Goal: Transaction & Acquisition: Obtain resource

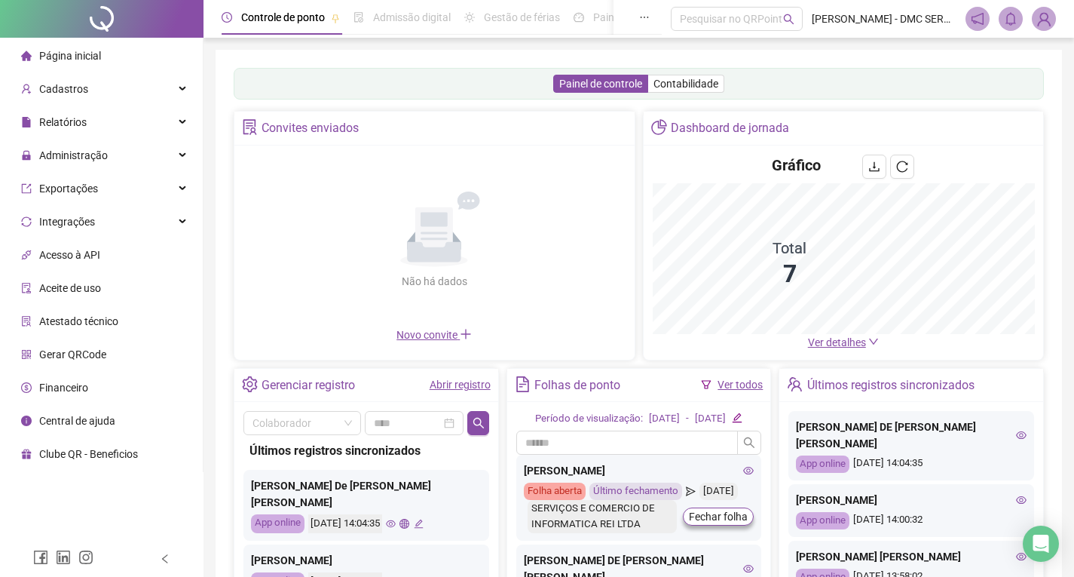
click at [430, 385] on link "Abrir registro" at bounding box center [460, 384] width 61 height 12
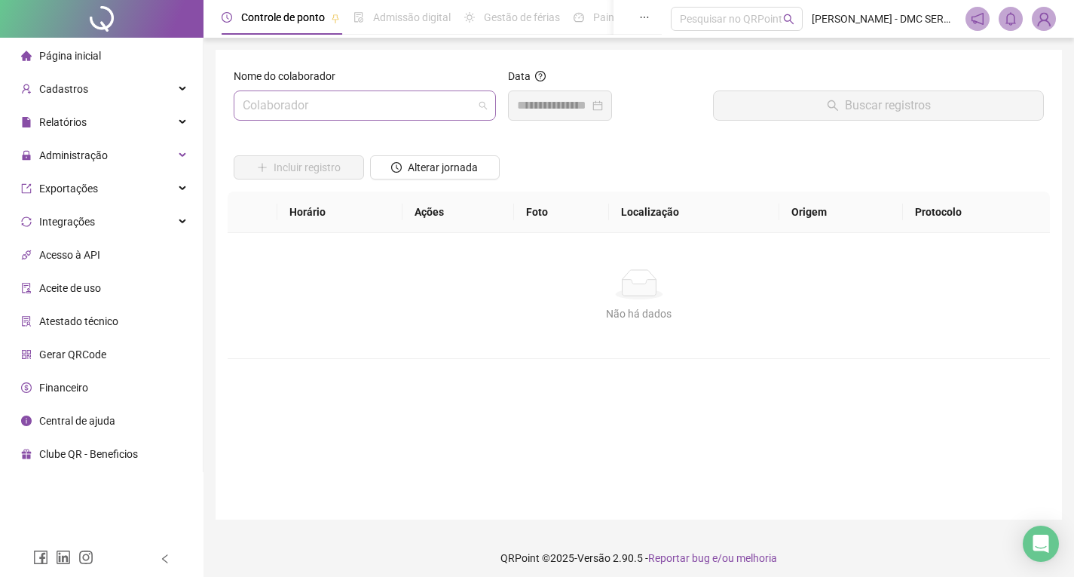
click at [365, 97] on input "search" at bounding box center [358, 105] width 231 height 29
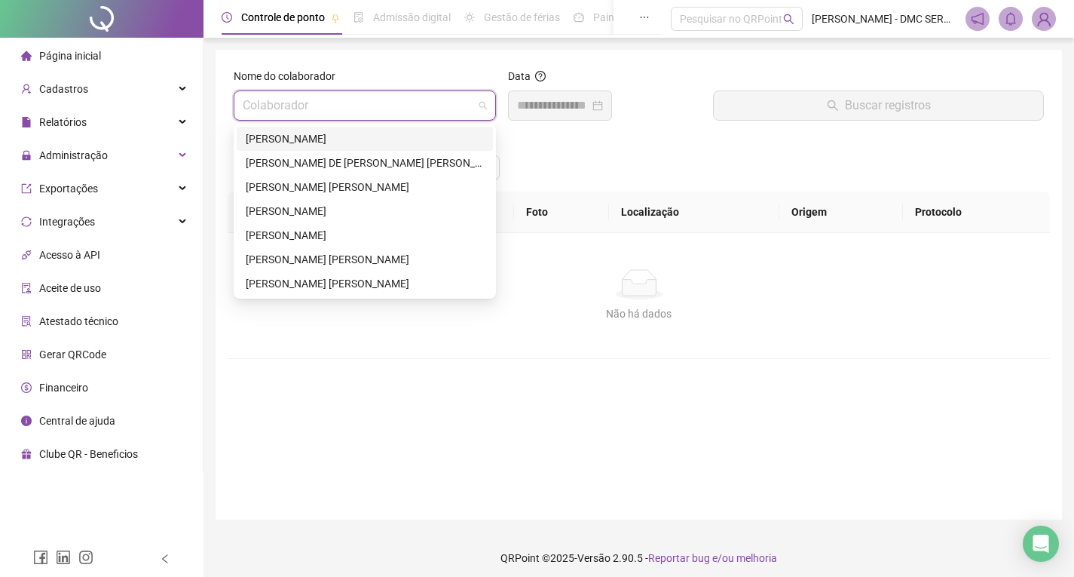
click at [281, 142] on div "[PERSON_NAME]" at bounding box center [365, 138] width 238 height 17
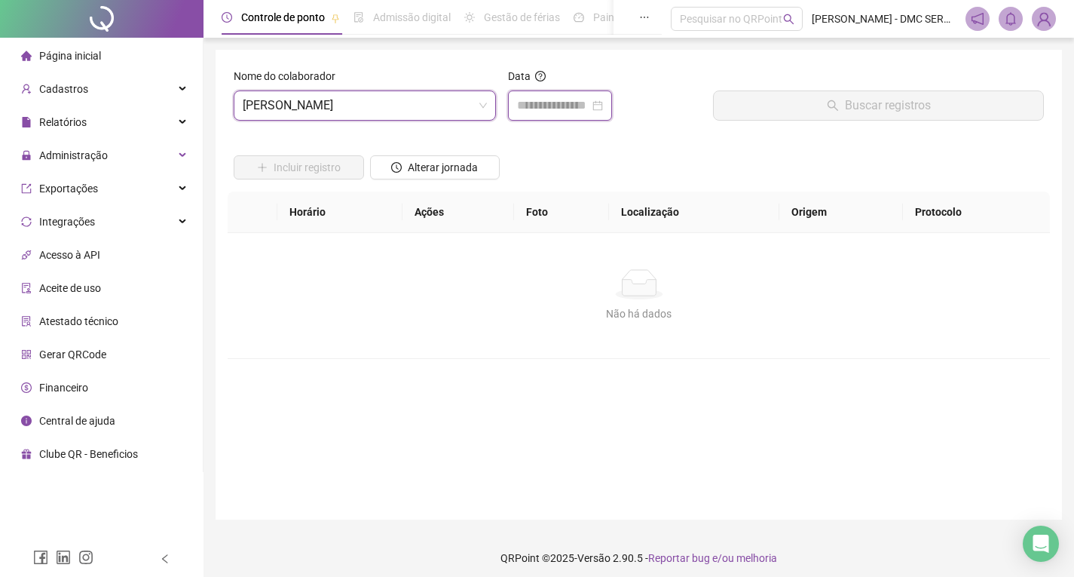
click at [562, 102] on input at bounding box center [553, 105] width 72 height 18
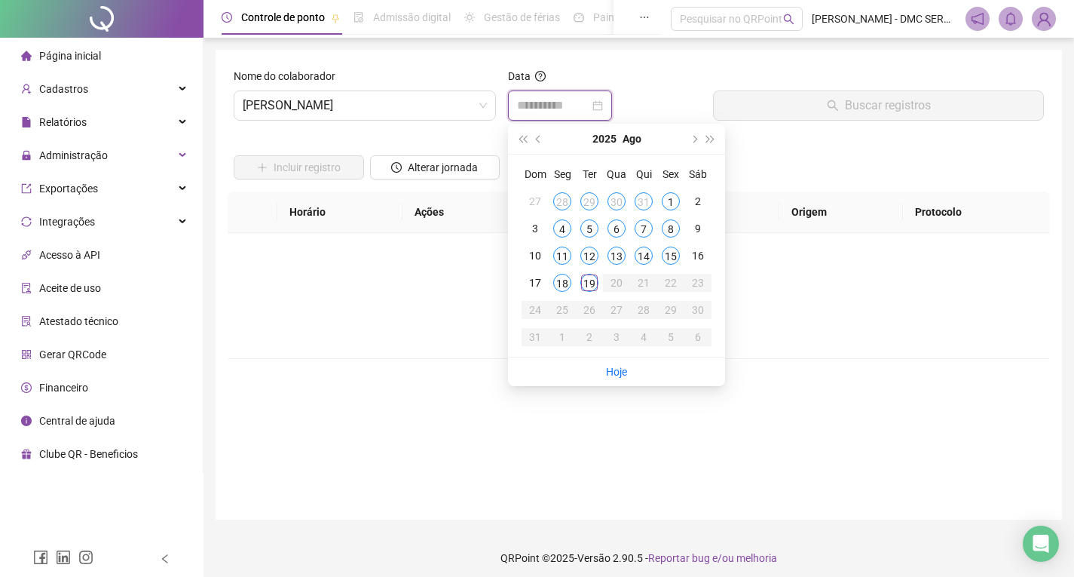
type input "**********"
drag, startPoint x: 566, startPoint y: 284, endPoint x: 574, endPoint y: 285, distance: 8.3
click at [567, 285] on div "18" at bounding box center [562, 283] width 18 height 18
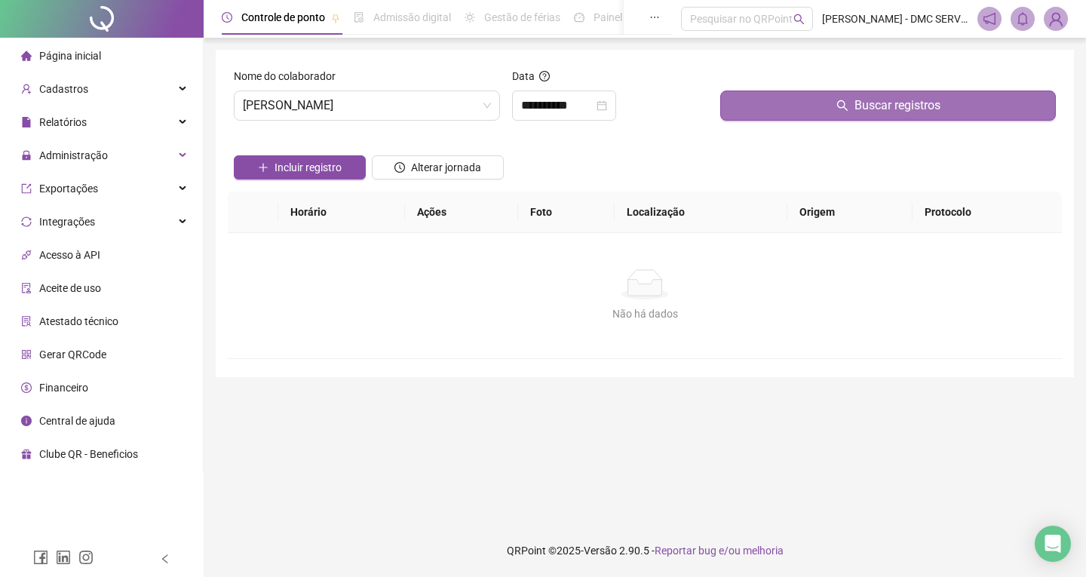
click at [786, 115] on button "Buscar registros" at bounding box center [887, 105] width 335 height 30
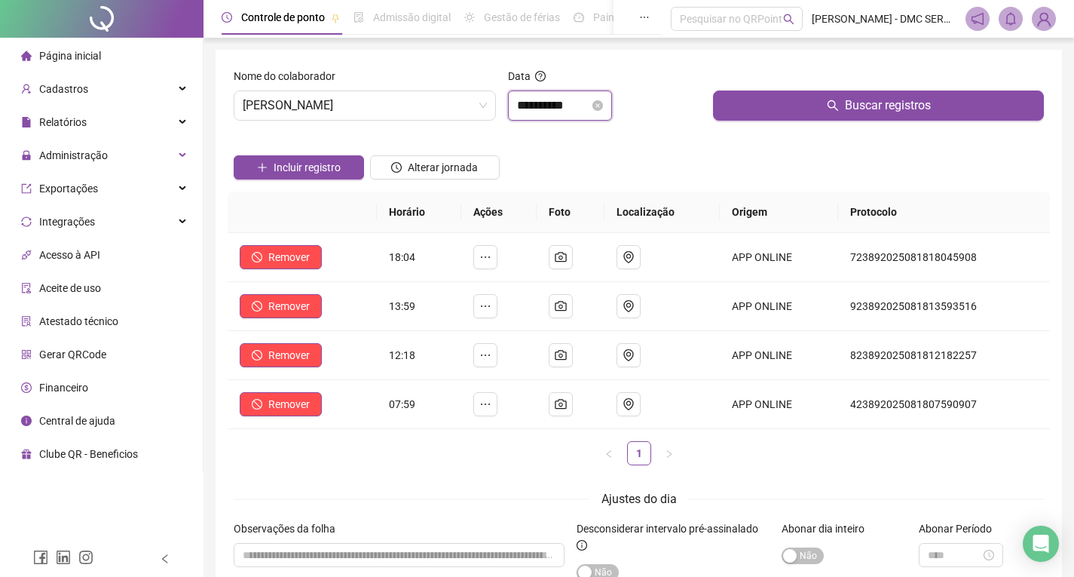
click at [551, 106] on input "**********" at bounding box center [553, 105] width 72 height 18
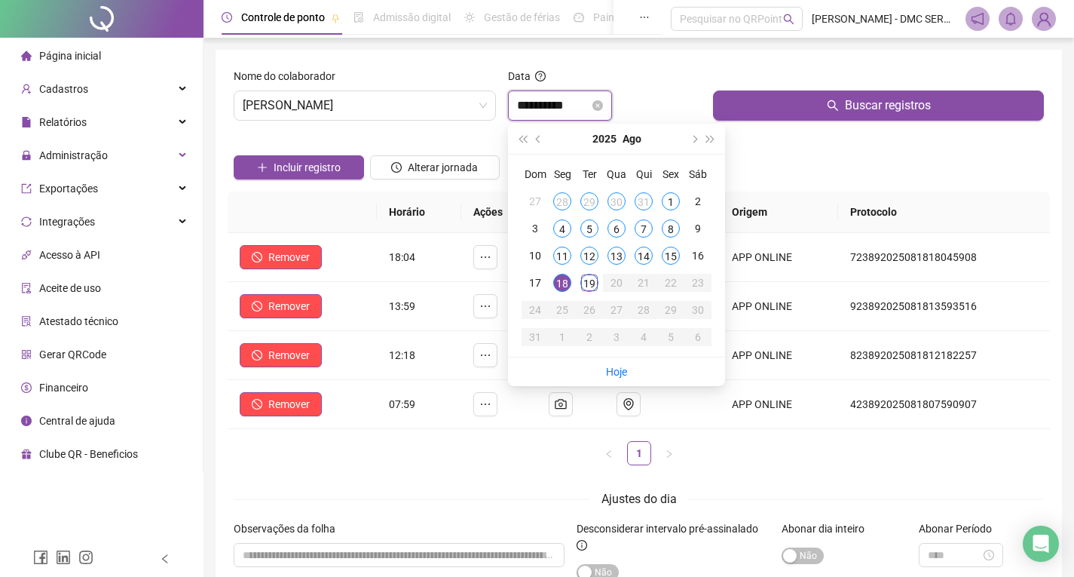
click at [551, 106] on input "**********" at bounding box center [553, 105] width 72 height 18
type input "**********"
click at [590, 280] on div "19" at bounding box center [589, 283] width 18 height 18
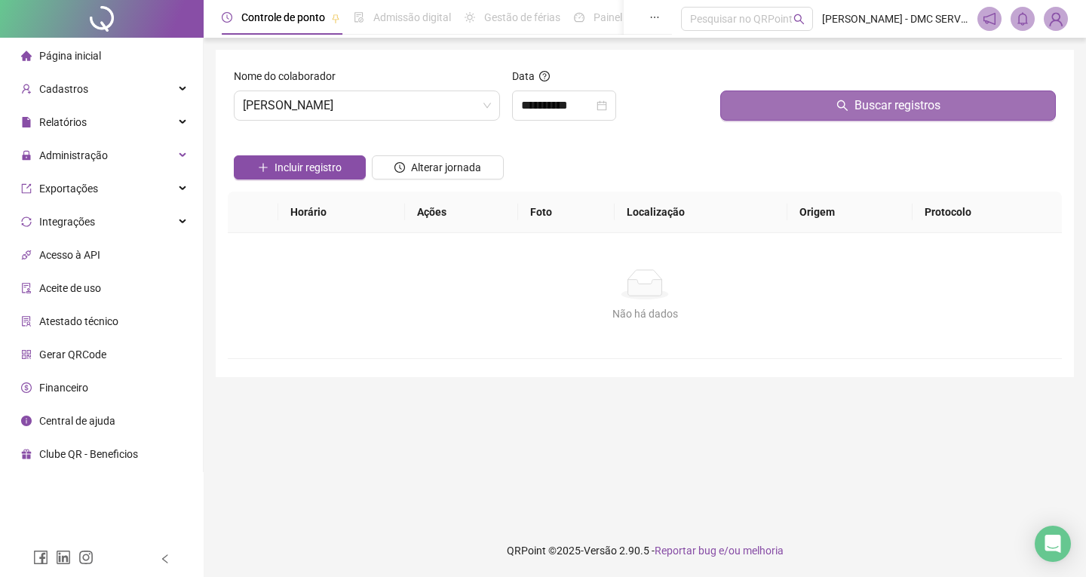
click at [838, 113] on button "Buscar registros" at bounding box center [887, 105] width 335 height 30
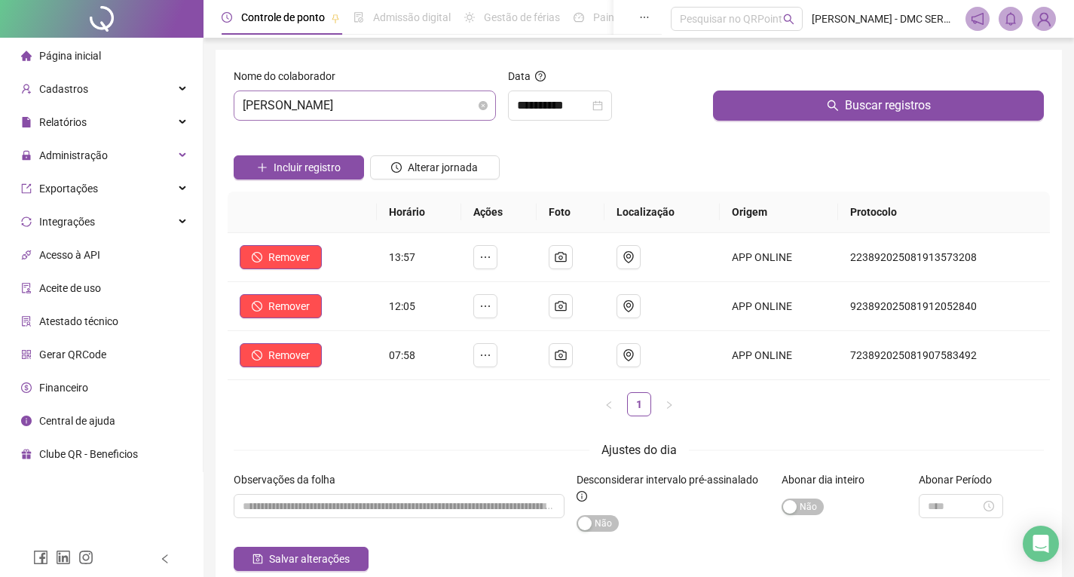
click at [417, 109] on span "[PERSON_NAME]" at bounding box center [365, 105] width 244 height 29
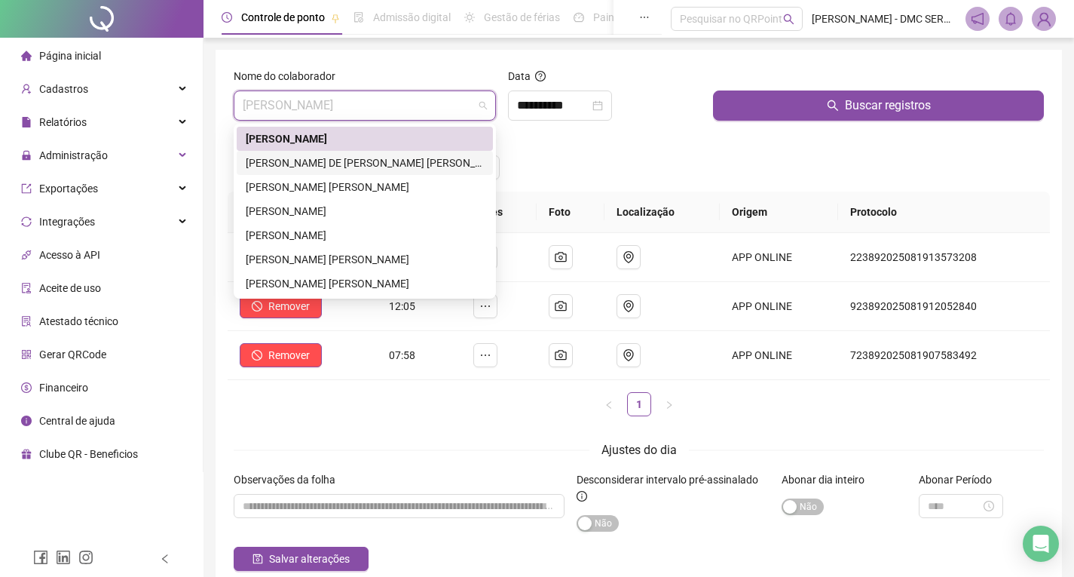
click at [422, 170] on div "[PERSON_NAME] DE [PERSON_NAME] [PERSON_NAME]" at bounding box center [365, 163] width 238 height 17
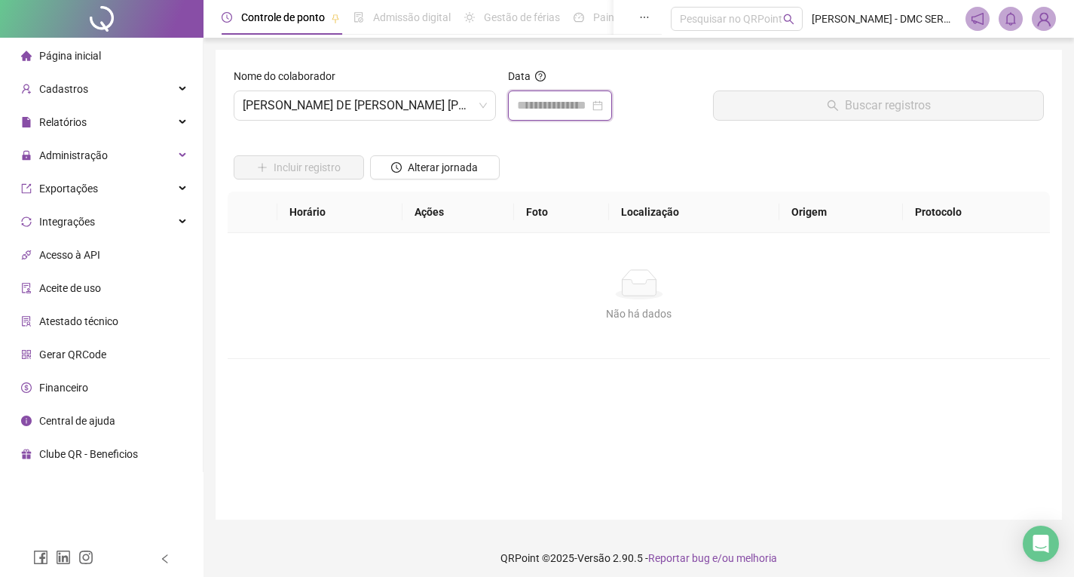
drag, startPoint x: 516, startPoint y: 99, endPoint x: 536, endPoint y: 136, distance: 42.5
click at [518, 98] on input at bounding box center [553, 105] width 72 height 18
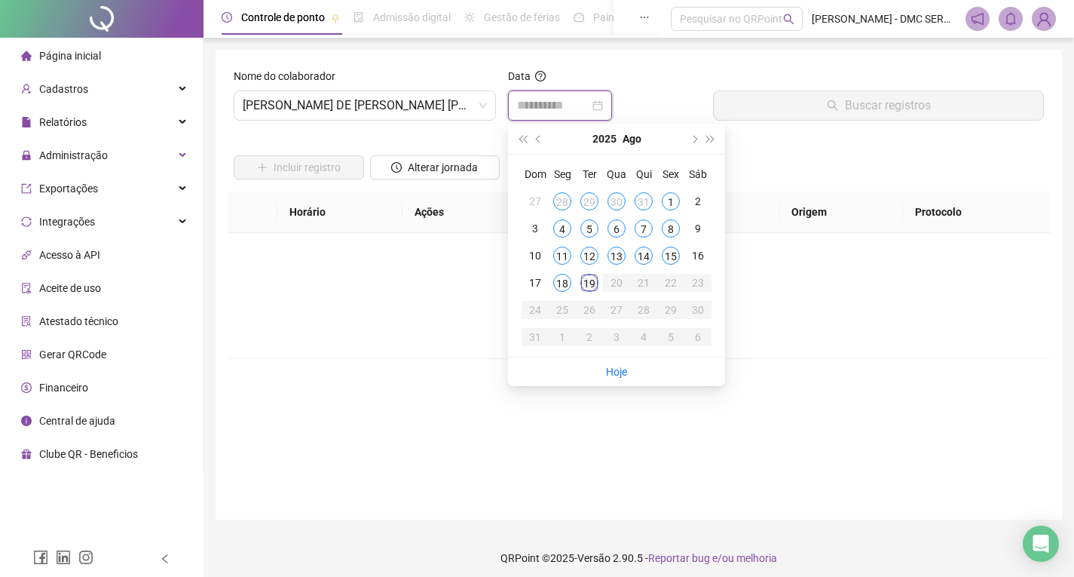
type input "**********"
click at [590, 280] on div "19" at bounding box center [589, 283] width 18 height 18
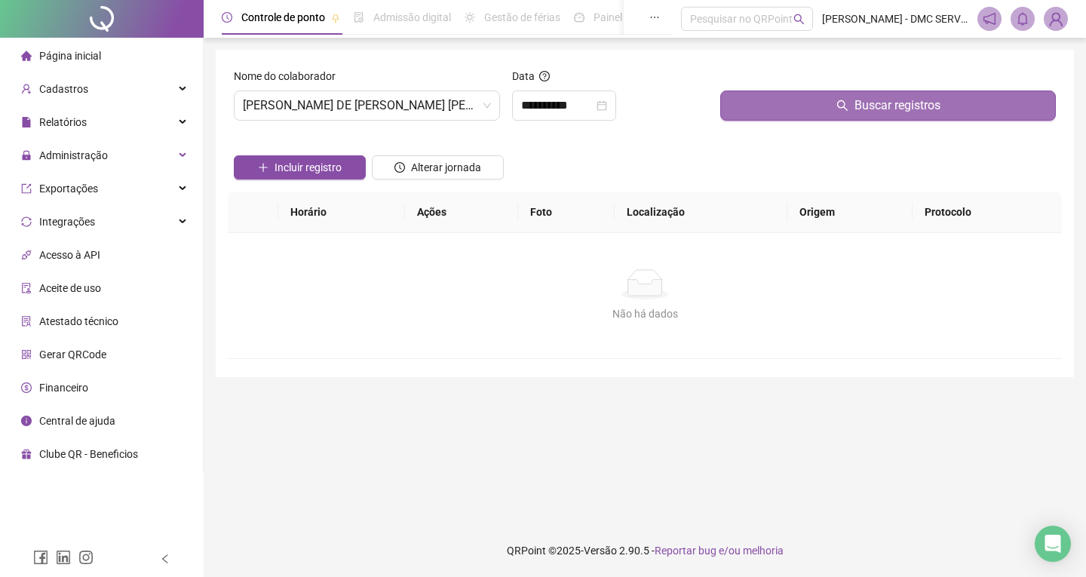
click at [748, 106] on button "Buscar registros" at bounding box center [887, 105] width 335 height 30
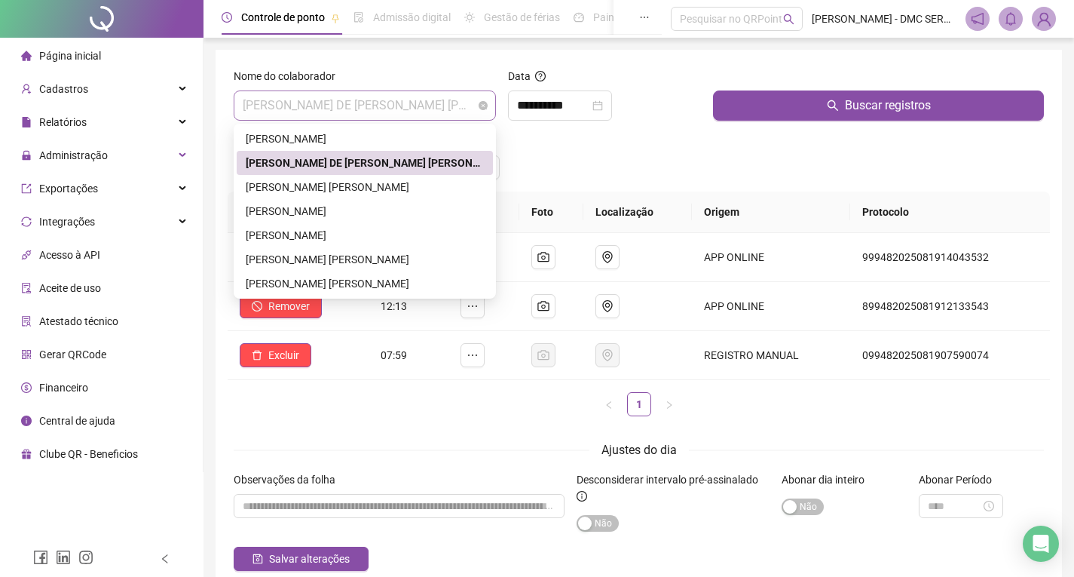
click at [451, 106] on span "[PERSON_NAME] DE [PERSON_NAME] [PERSON_NAME]" at bounding box center [365, 105] width 244 height 29
click at [390, 185] on div "[PERSON_NAME] [PERSON_NAME]" at bounding box center [365, 187] width 238 height 17
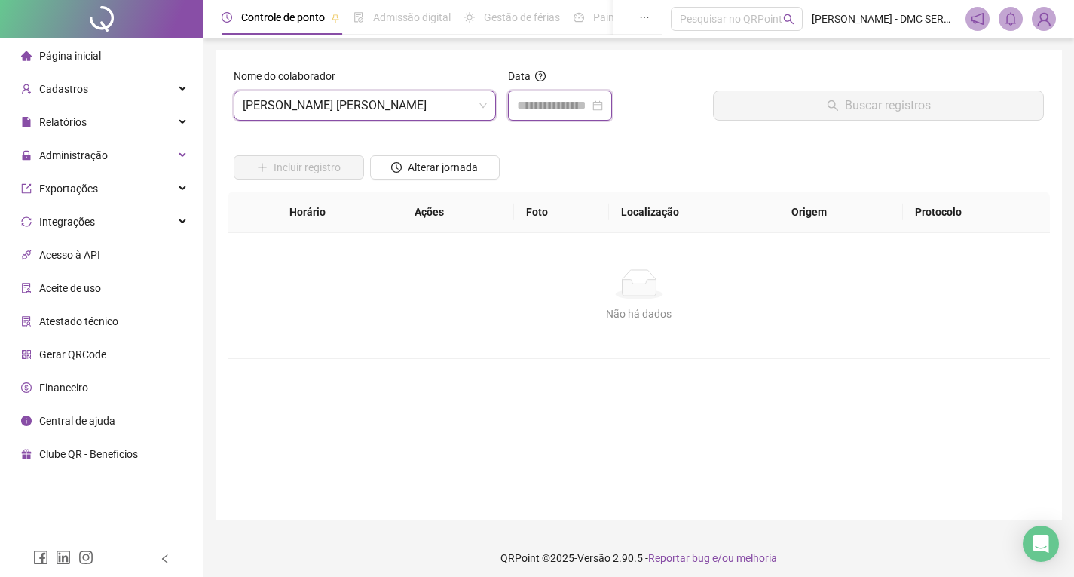
click at [550, 100] on input at bounding box center [553, 105] width 72 height 18
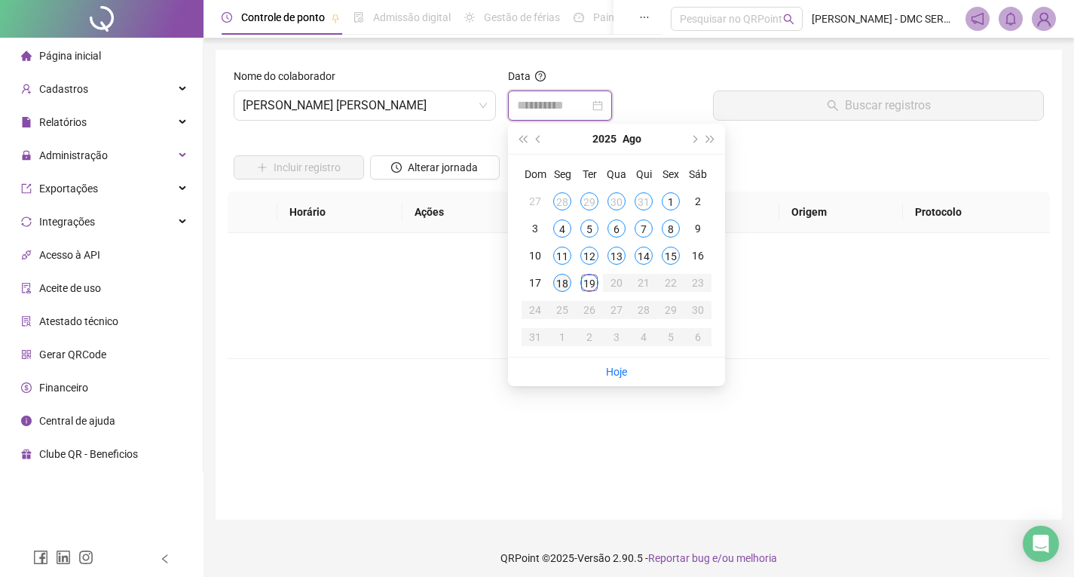
type input "**********"
click at [585, 273] on td "19" at bounding box center [589, 282] width 27 height 27
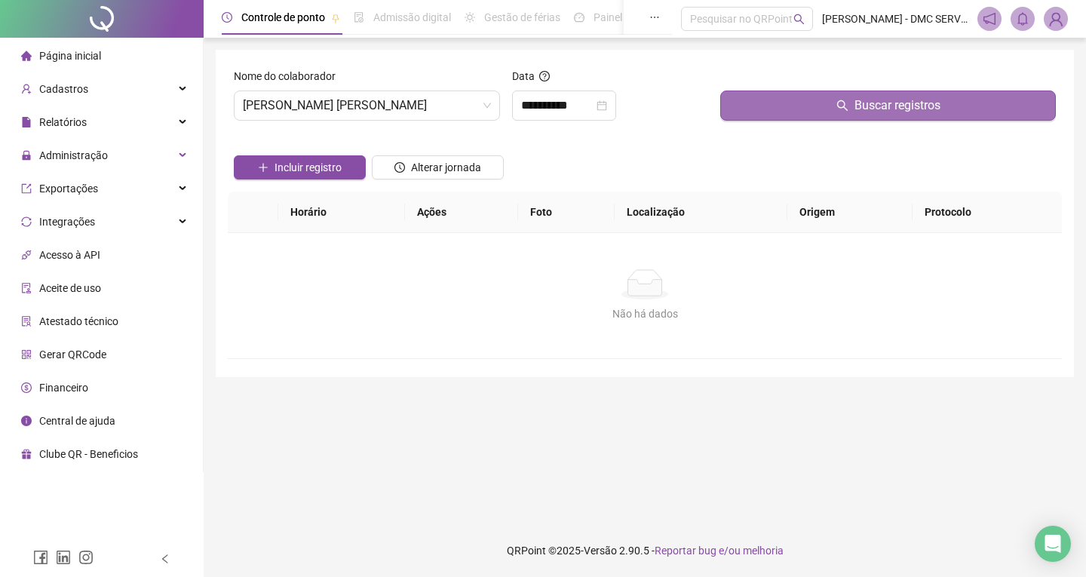
click at [751, 100] on button "Buscar registros" at bounding box center [887, 105] width 335 height 30
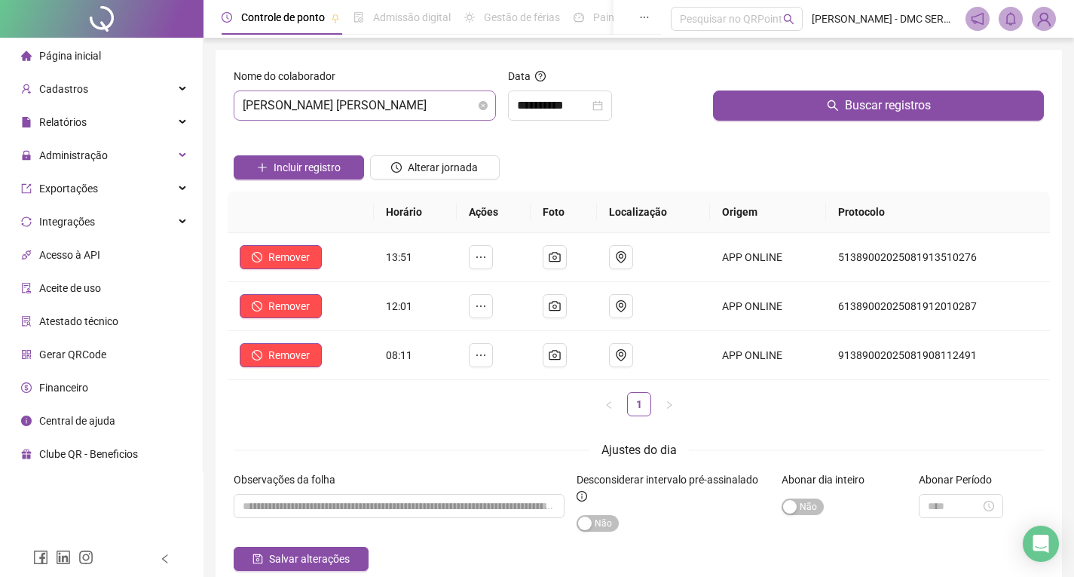
click at [390, 107] on span "[PERSON_NAME] [PERSON_NAME]" at bounding box center [365, 105] width 244 height 29
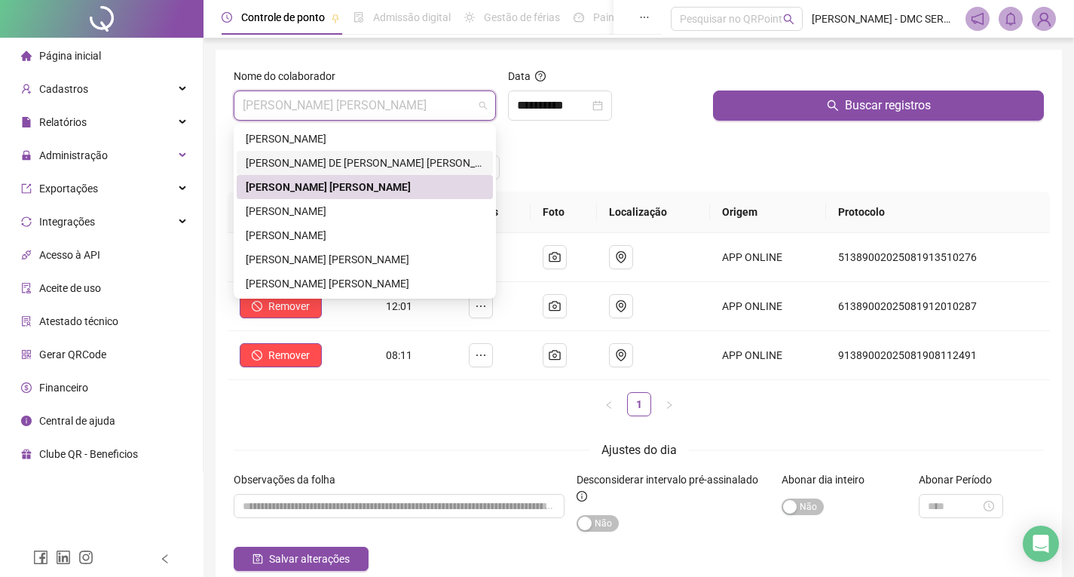
click at [378, 163] on div "[PERSON_NAME] DE [PERSON_NAME] [PERSON_NAME]" at bounding box center [365, 163] width 238 height 17
click at [378, 163] on button "Alterar jornada" at bounding box center [435, 167] width 130 height 24
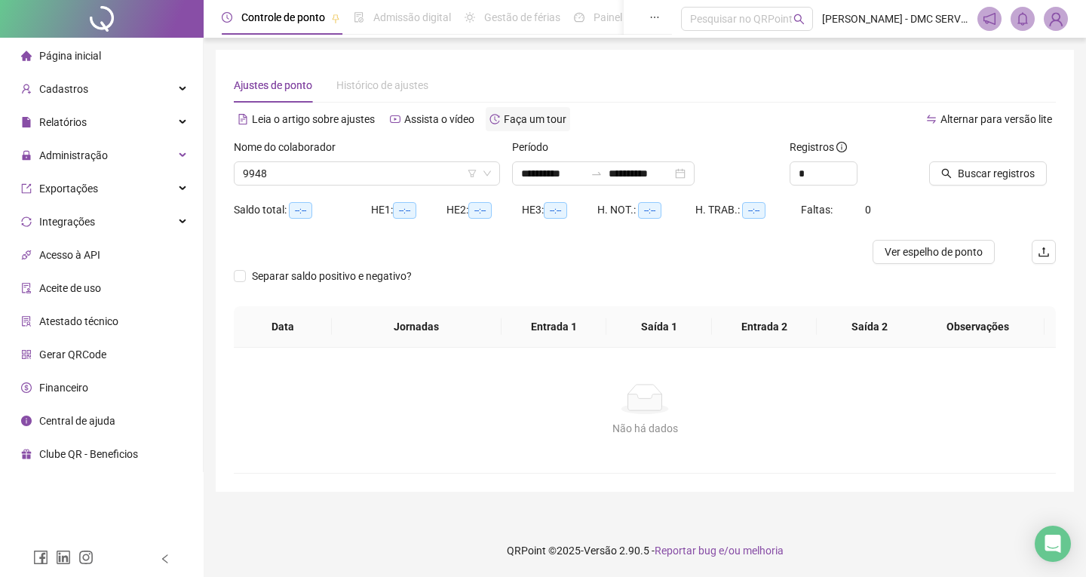
click at [517, 107] on div "Faça um tour" at bounding box center [527, 119] width 84 height 24
type input "**********"
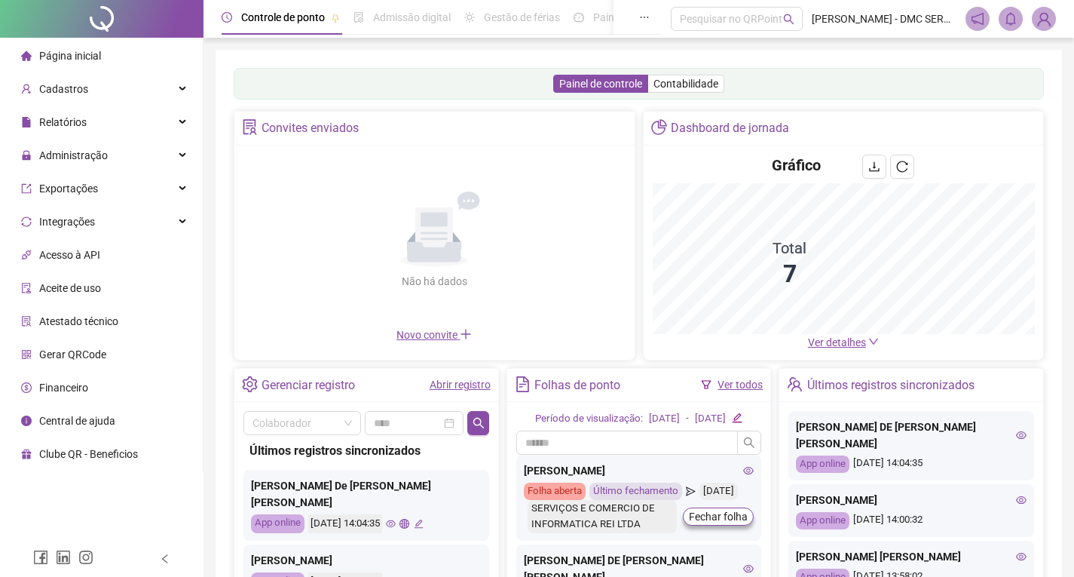
click at [441, 381] on link "Abrir registro" at bounding box center [460, 384] width 61 height 12
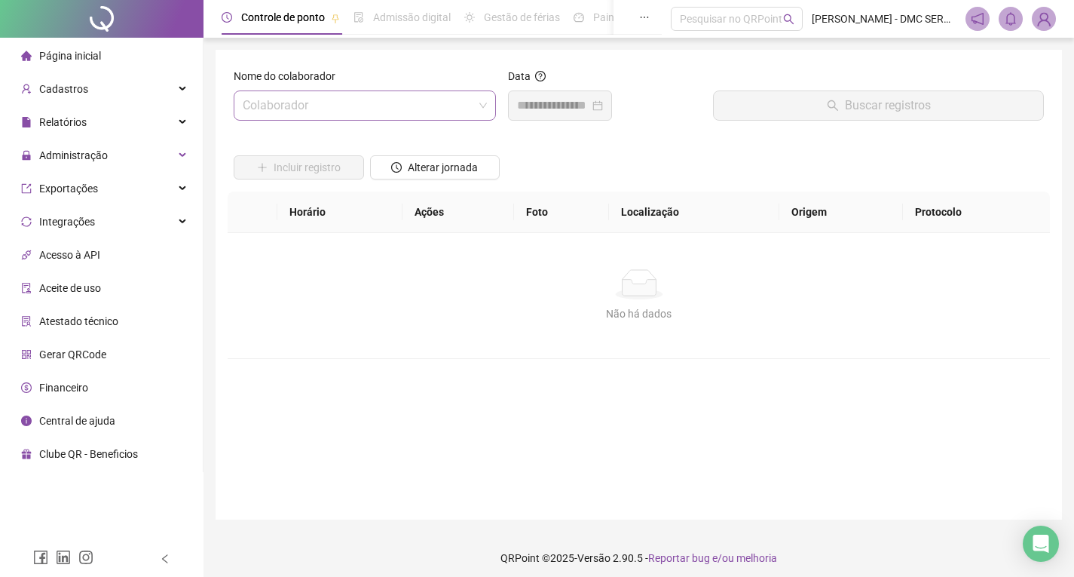
click at [449, 109] on input "search" at bounding box center [358, 105] width 231 height 29
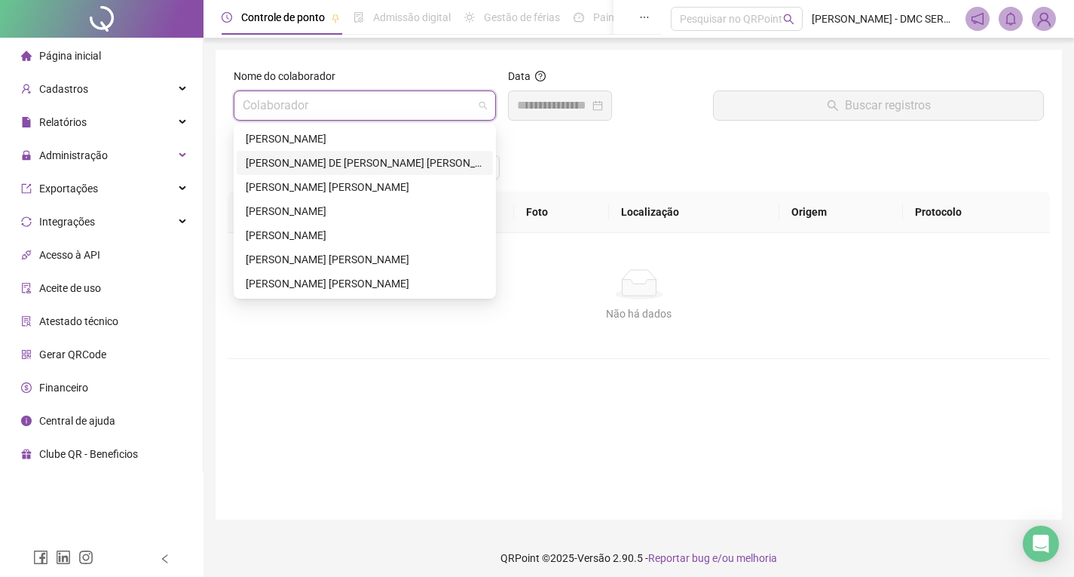
click at [400, 163] on div "[PERSON_NAME] DE [PERSON_NAME] [PERSON_NAME]" at bounding box center [365, 163] width 238 height 17
click at [400, 163] on icon "clock-circle" at bounding box center [396, 167] width 11 height 11
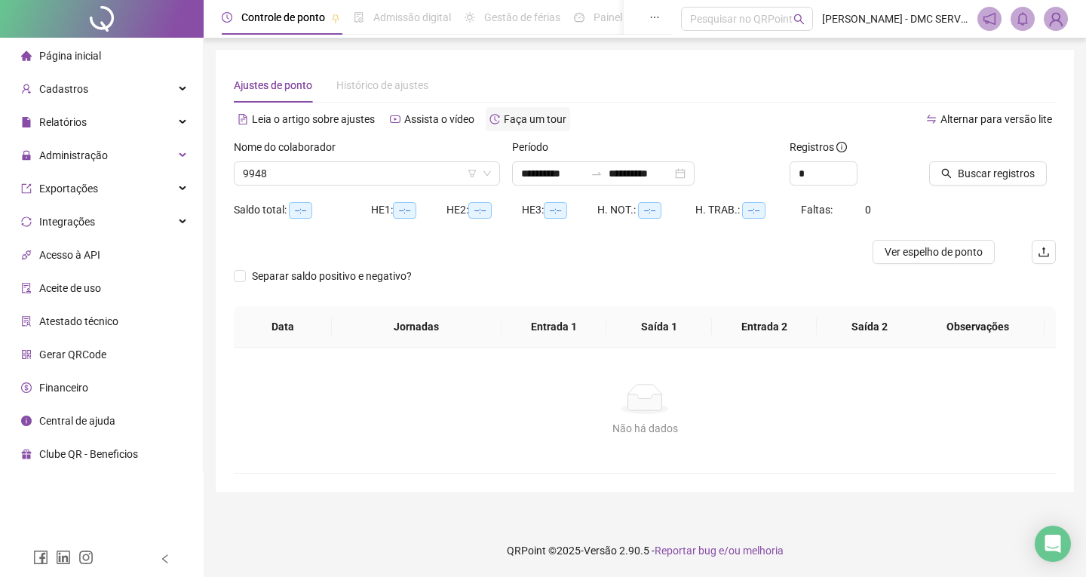
type input "**********"
click at [552, 110] on div "Faça um tour" at bounding box center [527, 119] width 84 height 24
type input "**********"
click at [59, 60] on span "Página inicial" at bounding box center [70, 56] width 62 height 12
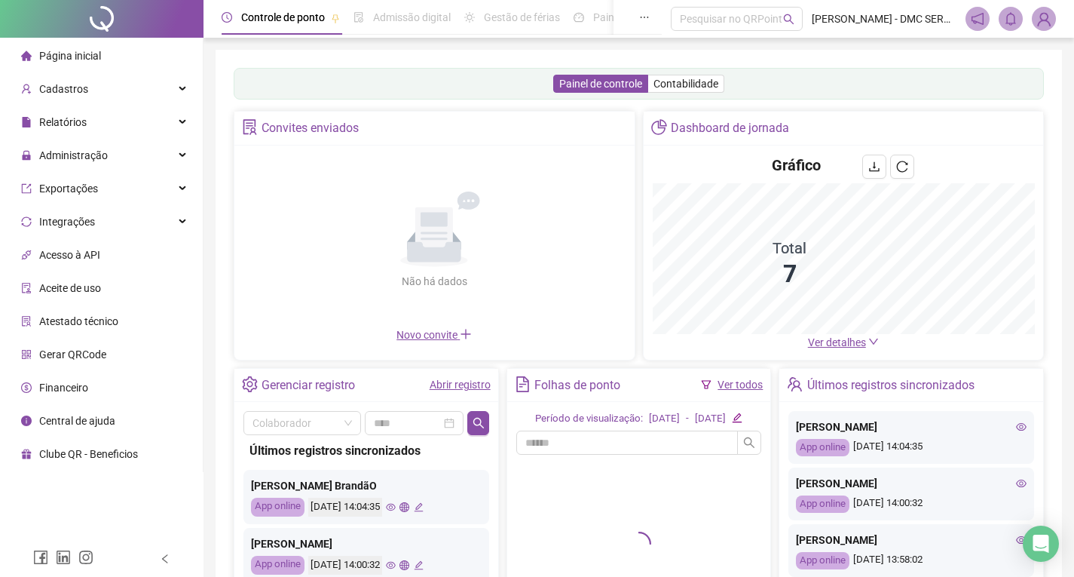
click at [455, 382] on link "Abrir registro" at bounding box center [460, 384] width 61 height 12
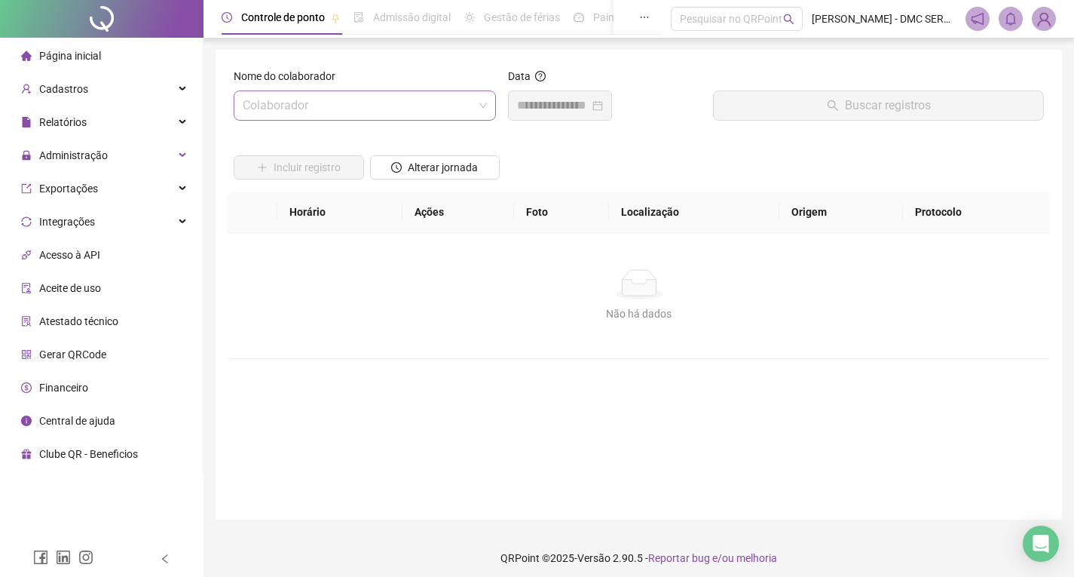
click at [447, 112] on input "search" at bounding box center [358, 105] width 231 height 29
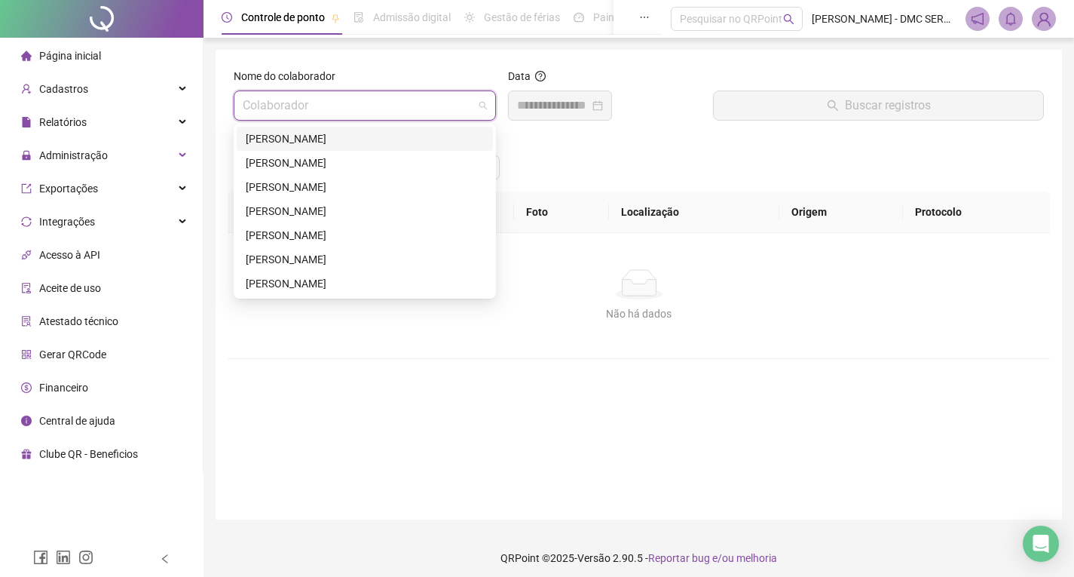
click at [447, 112] on input "search" at bounding box center [358, 105] width 231 height 29
click at [369, 162] on div "[PERSON_NAME] DE [PERSON_NAME] [PERSON_NAME]" at bounding box center [365, 163] width 238 height 17
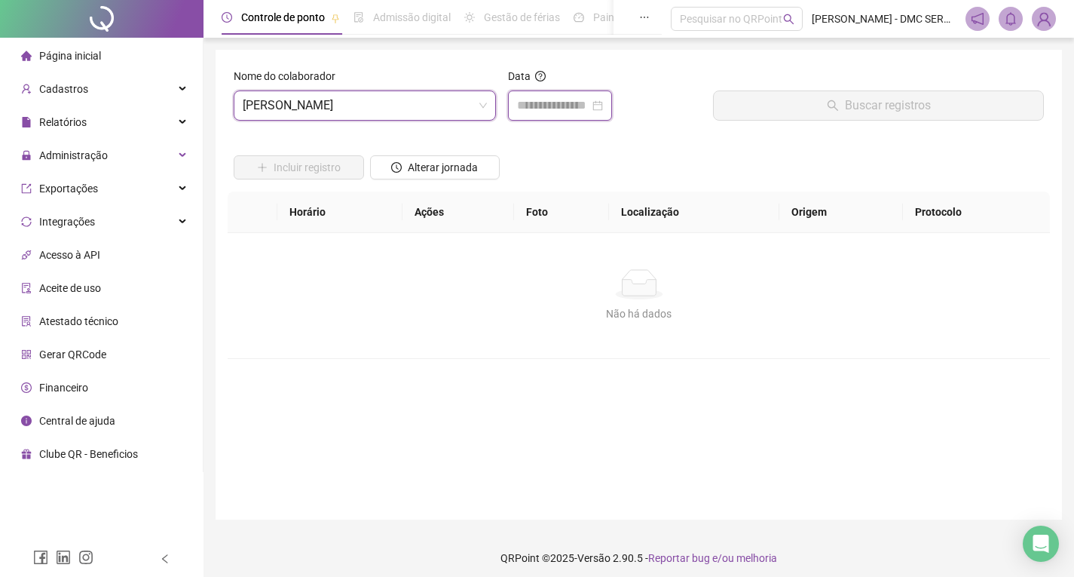
click at [562, 114] on input at bounding box center [553, 105] width 72 height 18
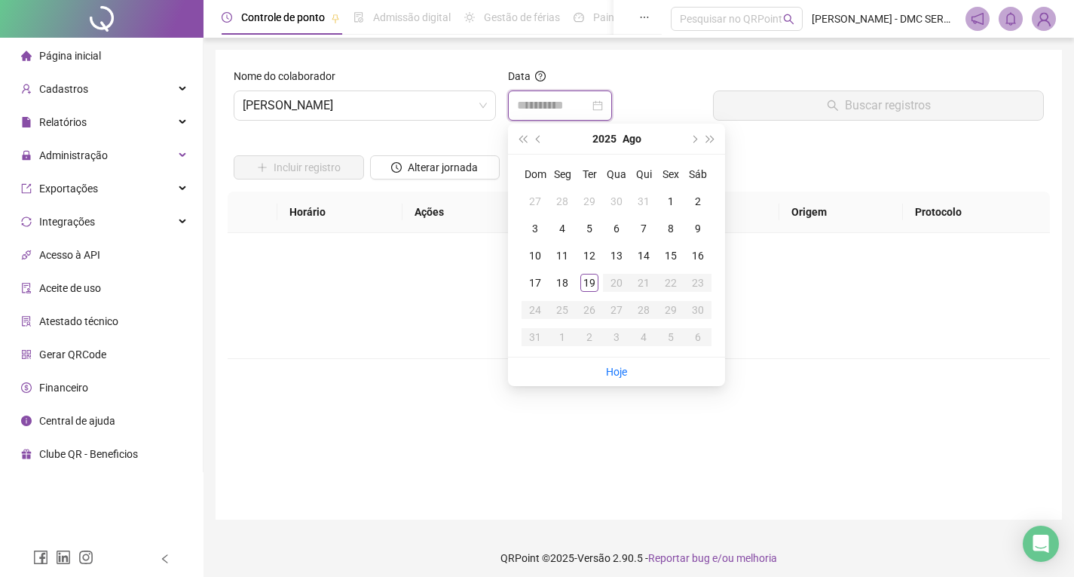
type input "**********"
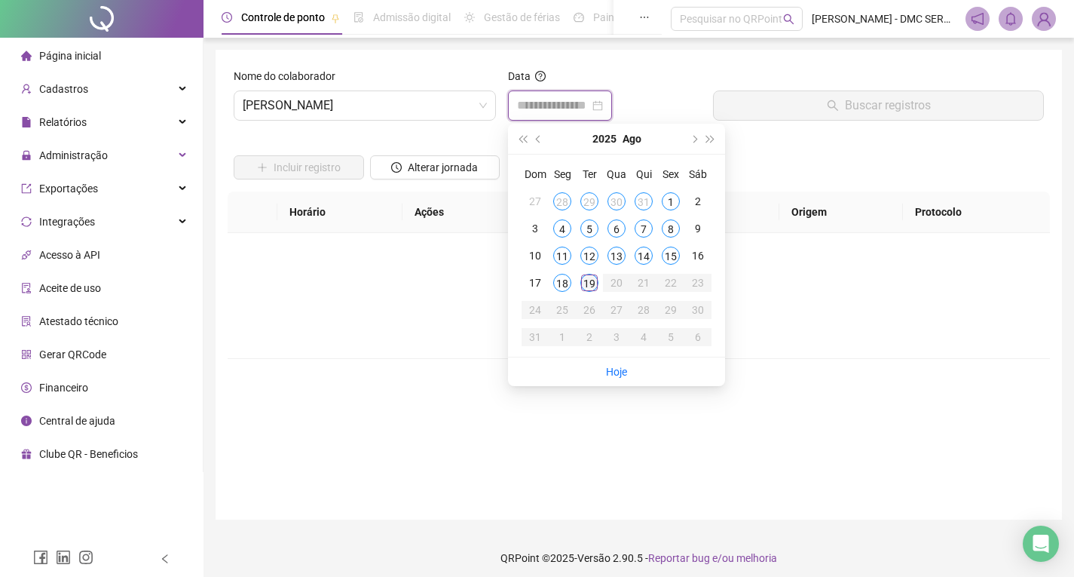
type input "**********"
click at [591, 281] on div "19" at bounding box center [589, 283] width 18 height 18
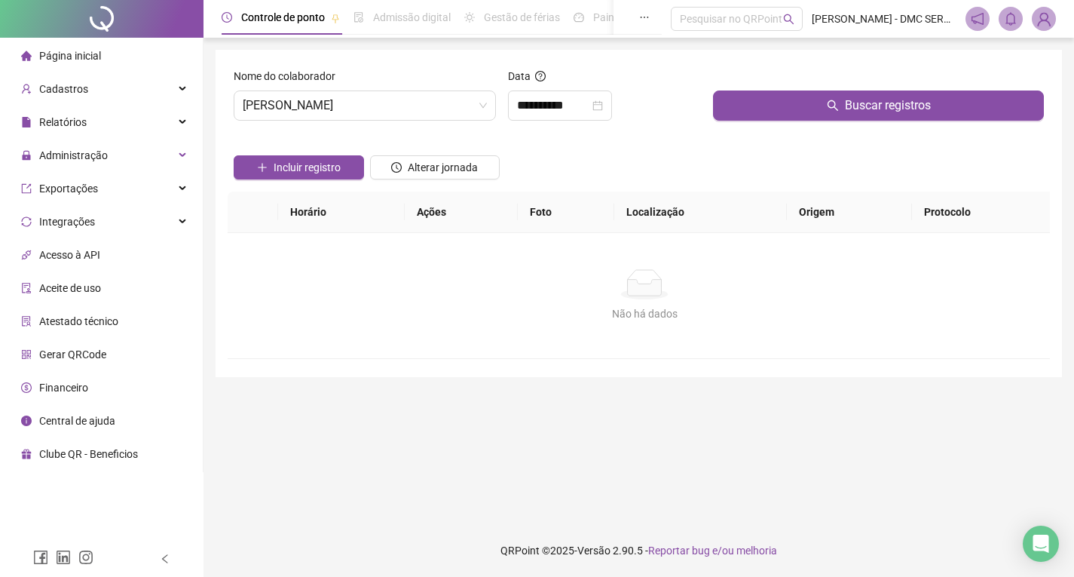
click at [591, 281] on div "Não há dados" at bounding box center [645, 284] width 798 height 30
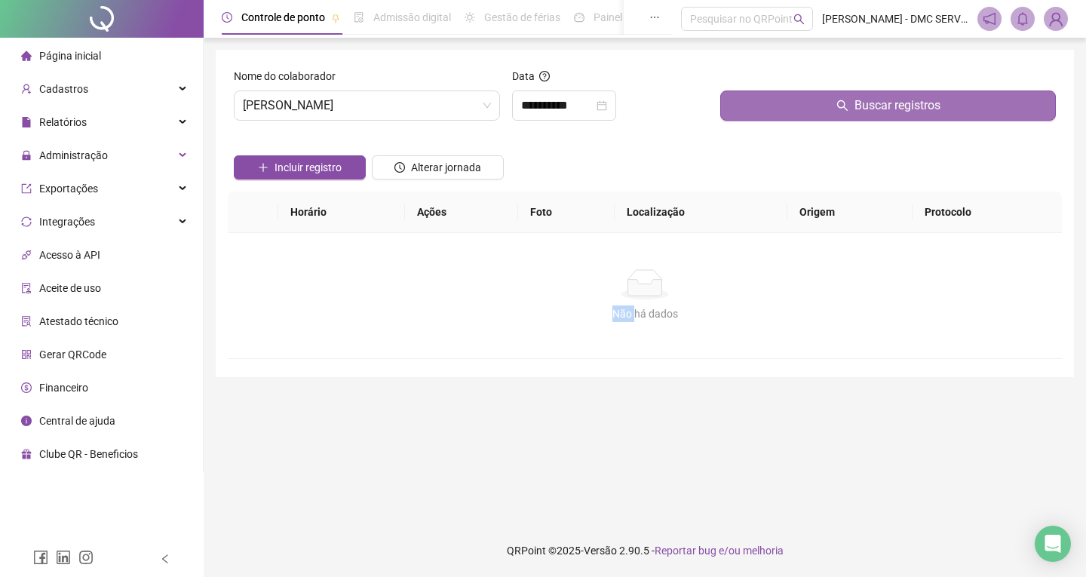
click at [811, 109] on button "Buscar registros" at bounding box center [887, 105] width 335 height 30
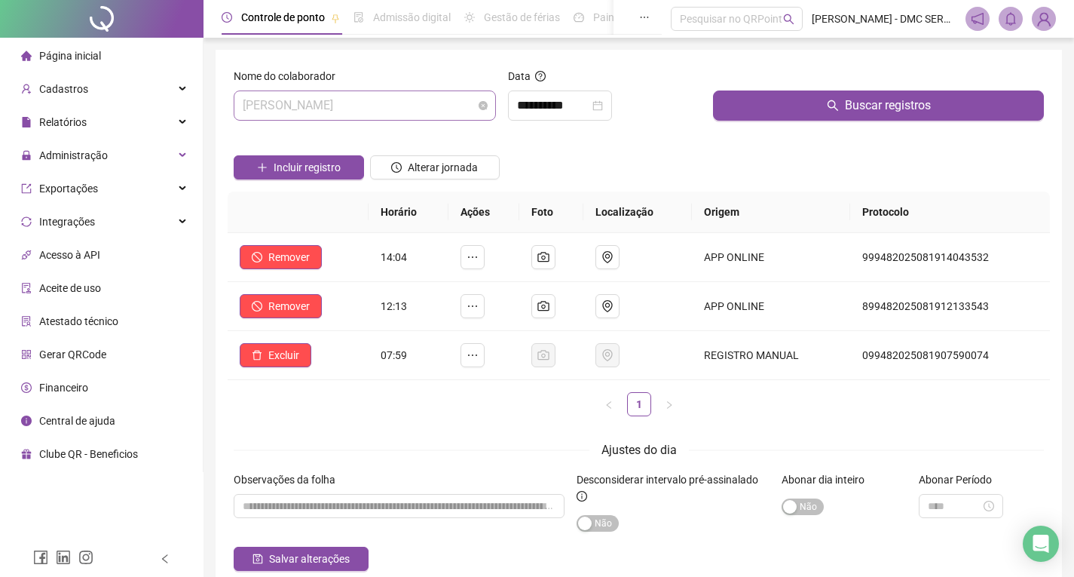
click at [426, 104] on span "[PERSON_NAME] DE [PERSON_NAME] [PERSON_NAME]" at bounding box center [365, 105] width 244 height 29
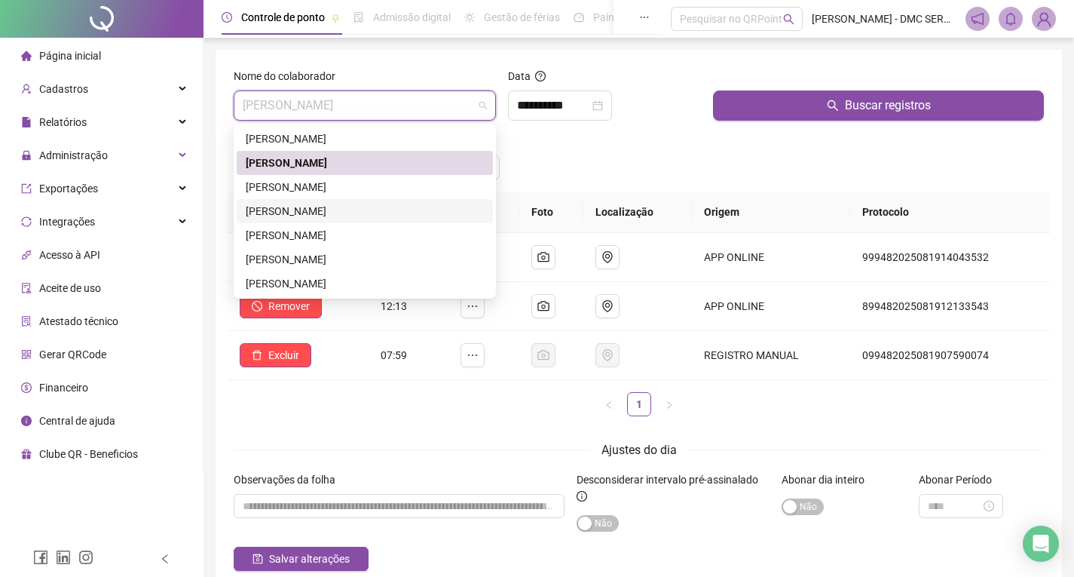
click at [361, 210] on div "[PERSON_NAME]" at bounding box center [365, 211] width 238 height 17
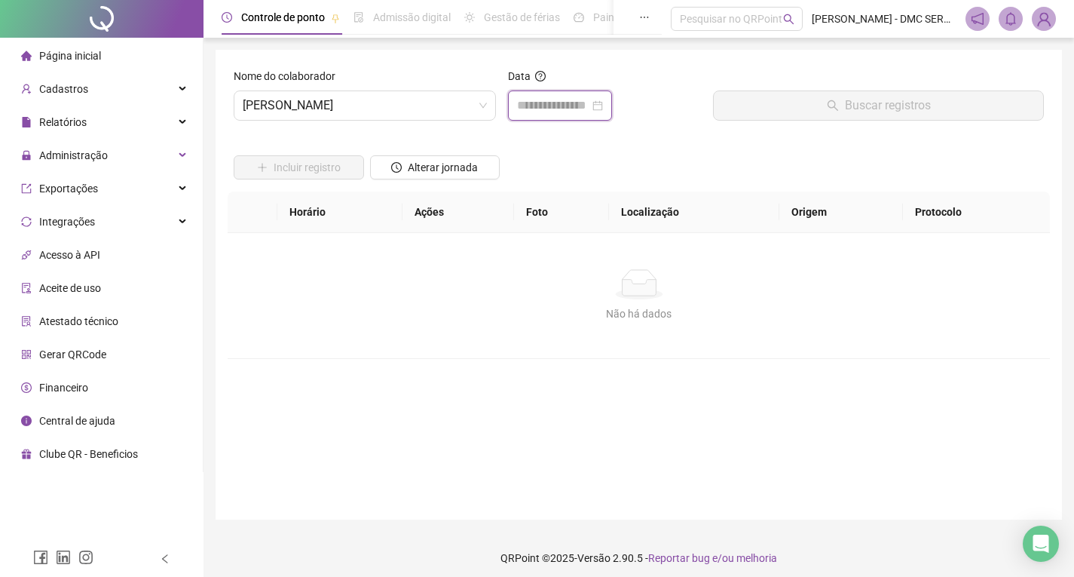
click at [550, 109] on input at bounding box center [553, 105] width 72 height 18
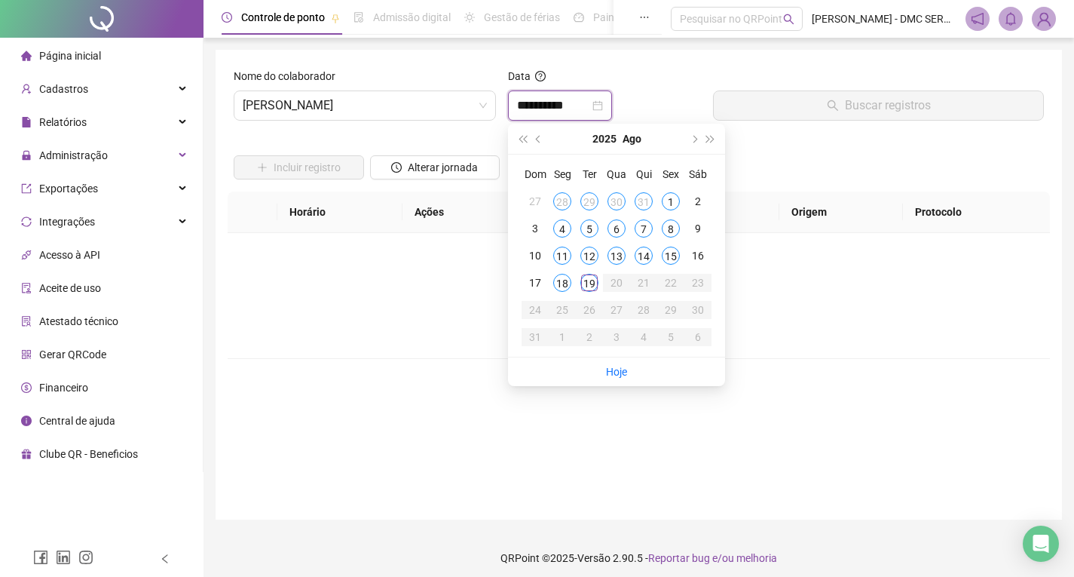
type input "**********"
click at [588, 282] on div "19" at bounding box center [589, 283] width 18 height 18
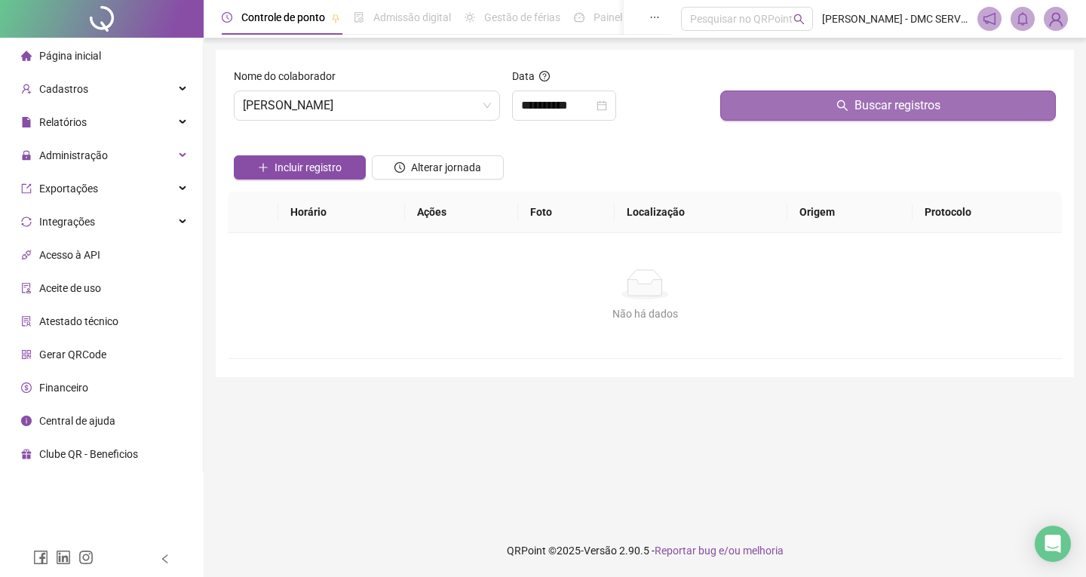
click at [793, 95] on button "Buscar registros" at bounding box center [887, 105] width 335 height 30
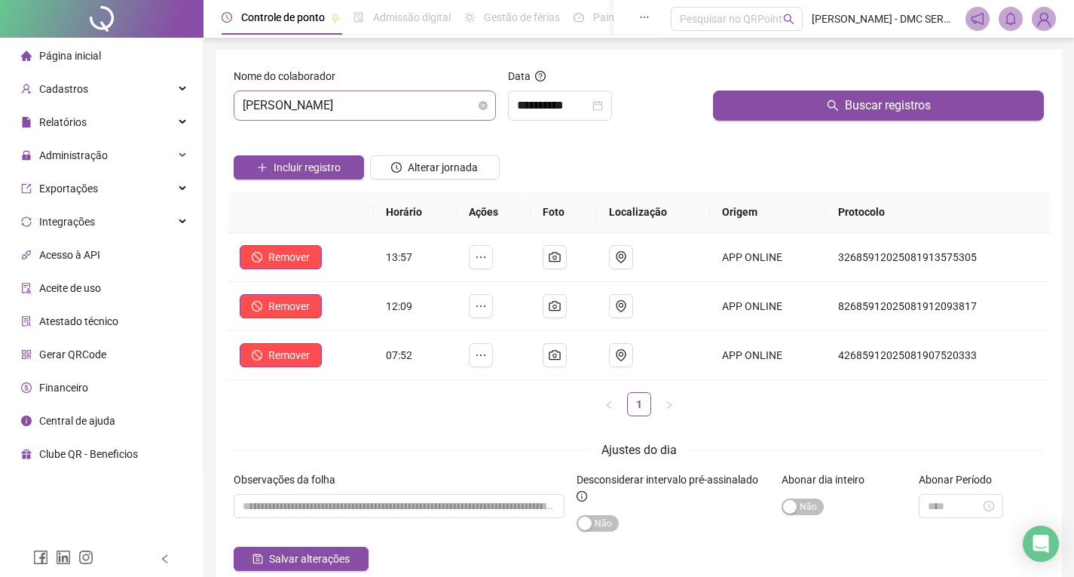
click at [423, 108] on span "[PERSON_NAME]" at bounding box center [365, 105] width 244 height 29
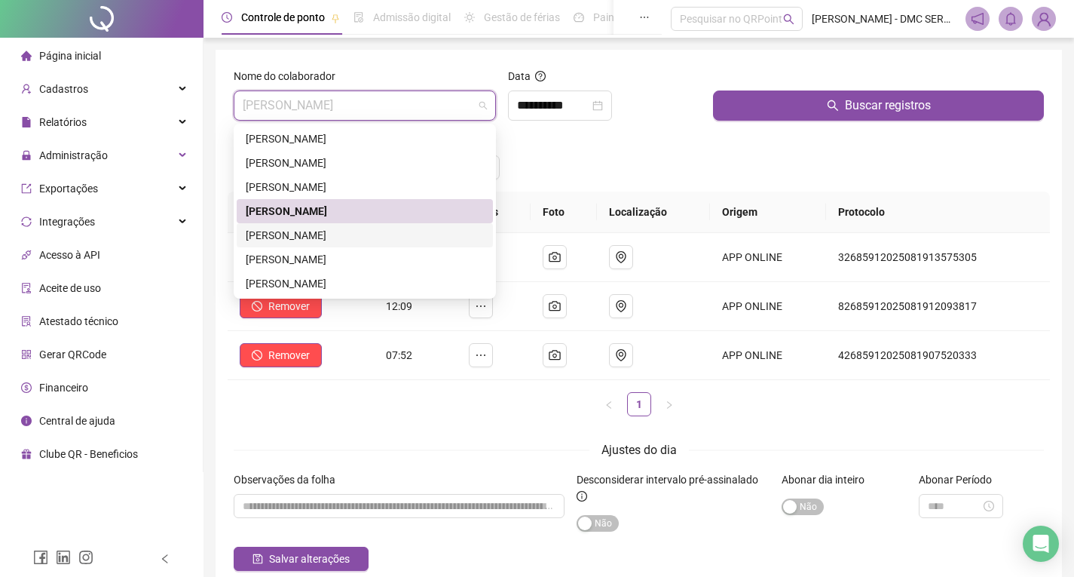
click at [334, 234] on div "[PERSON_NAME]" at bounding box center [365, 235] width 238 height 17
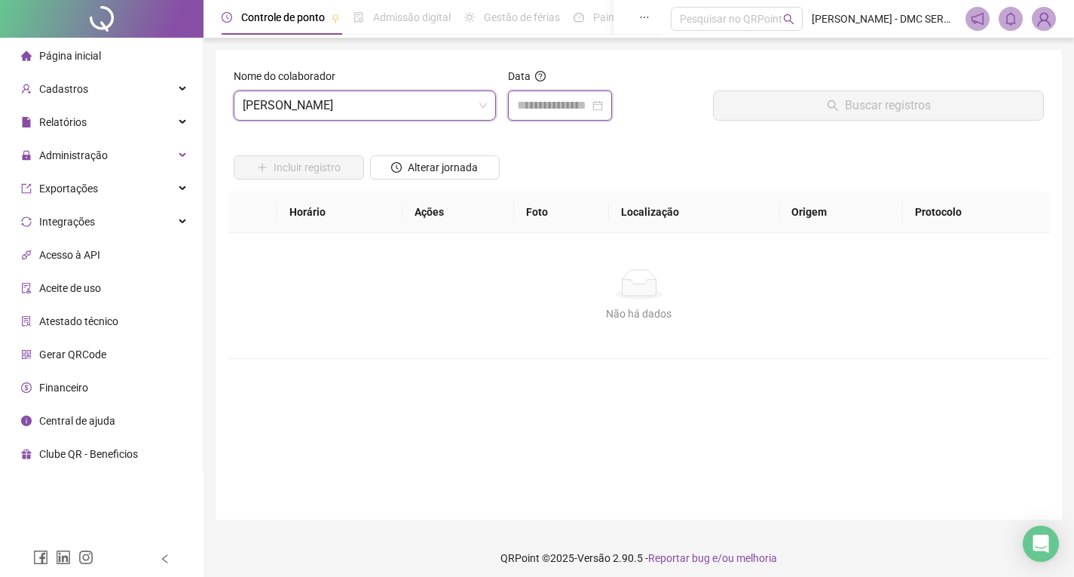
click at [550, 105] on input at bounding box center [553, 105] width 72 height 18
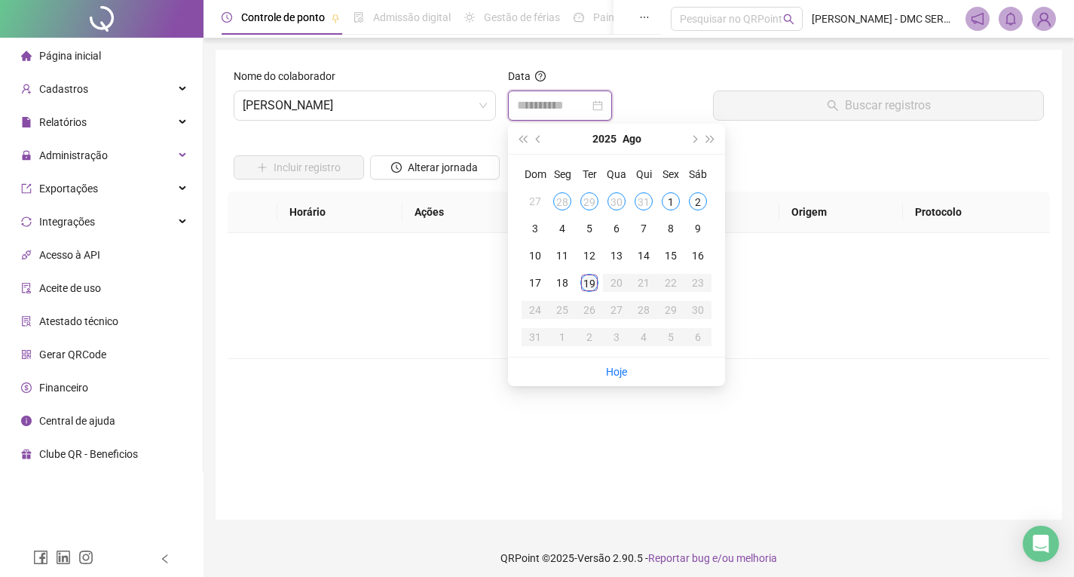
type input "**********"
click at [592, 285] on div "19" at bounding box center [589, 283] width 18 height 18
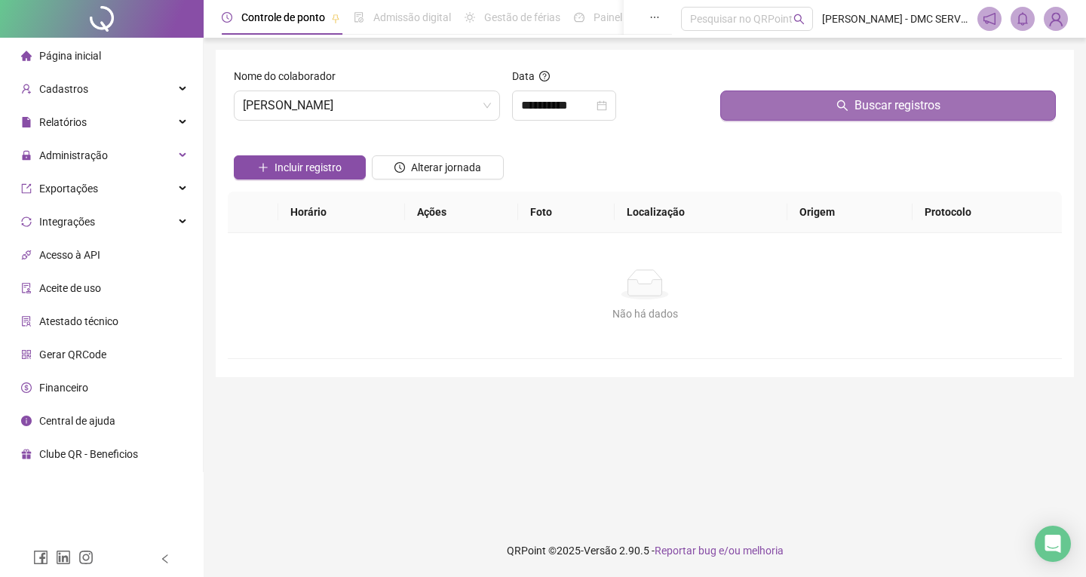
click at [764, 109] on button "Buscar registros" at bounding box center [887, 105] width 335 height 30
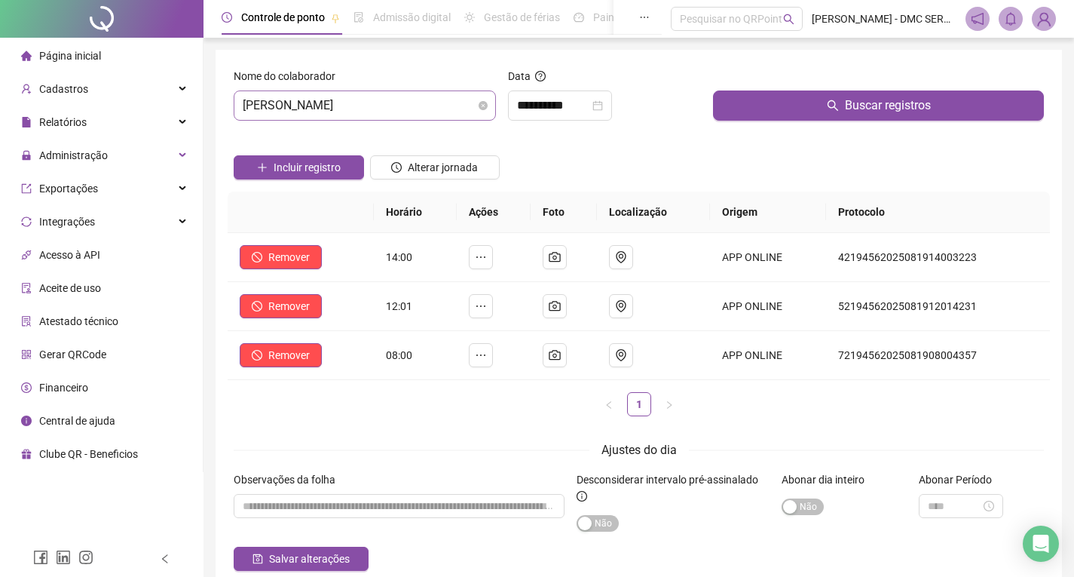
click at [449, 104] on span "[PERSON_NAME]" at bounding box center [365, 105] width 244 height 29
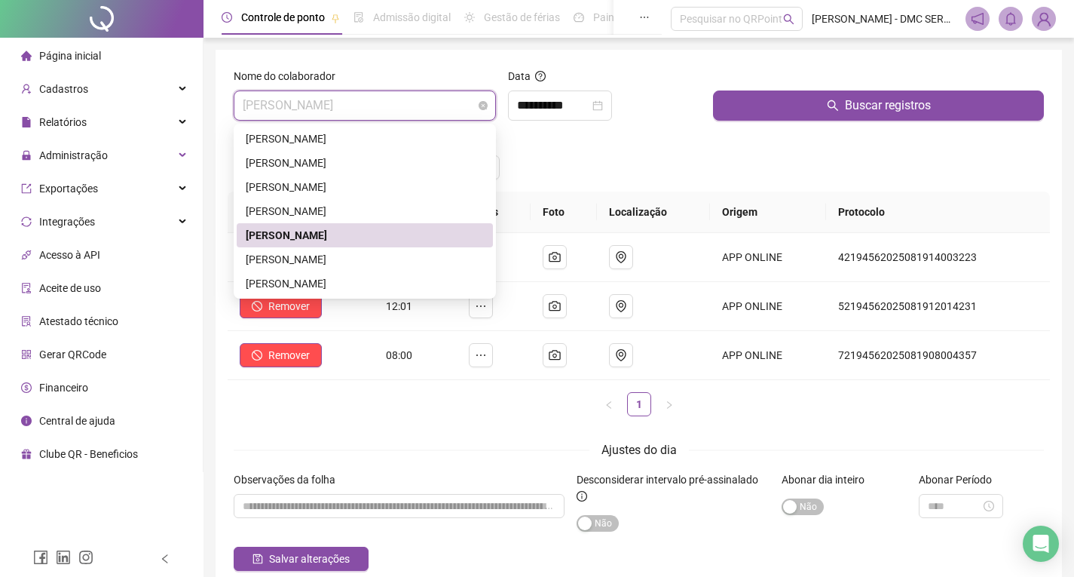
click at [409, 100] on span "[PERSON_NAME]" at bounding box center [365, 105] width 244 height 29
click at [360, 258] on div "[PERSON_NAME] [PERSON_NAME]" at bounding box center [365, 259] width 238 height 17
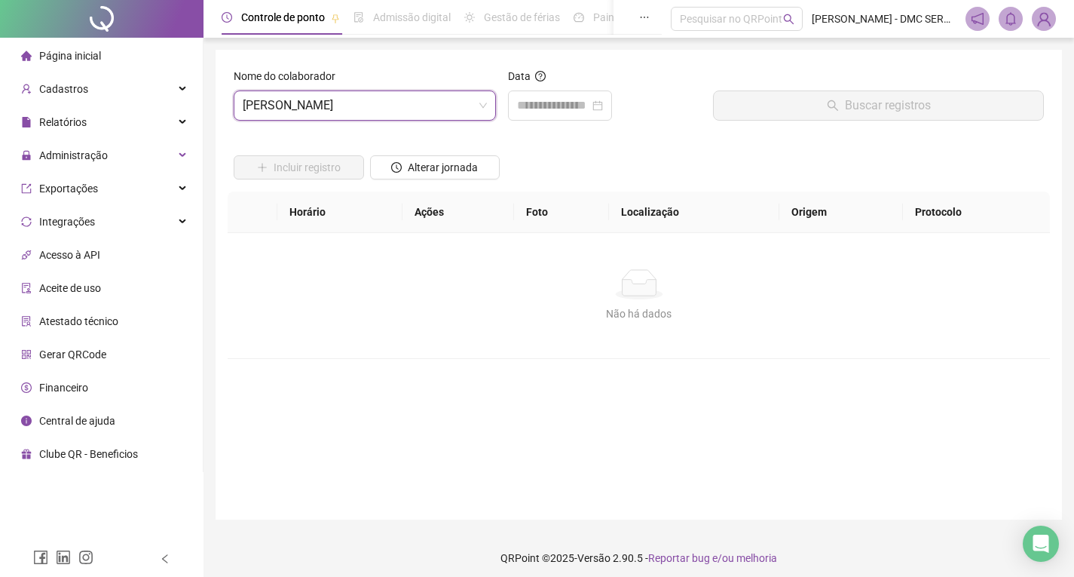
click at [360, 258] on div "Não há dados Não há dados" at bounding box center [639, 295] width 822 height 125
click at [584, 105] on input at bounding box center [553, 105] width 72 height 18
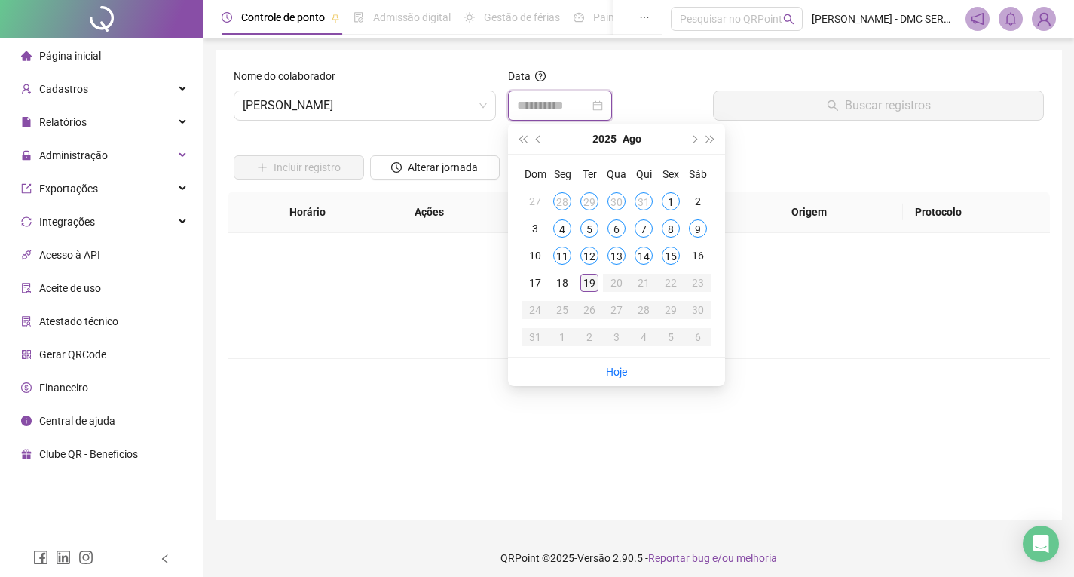
type input "**********"
click at [587, 285] on div "19" at bounding box center [589, 283] width 18 height 18
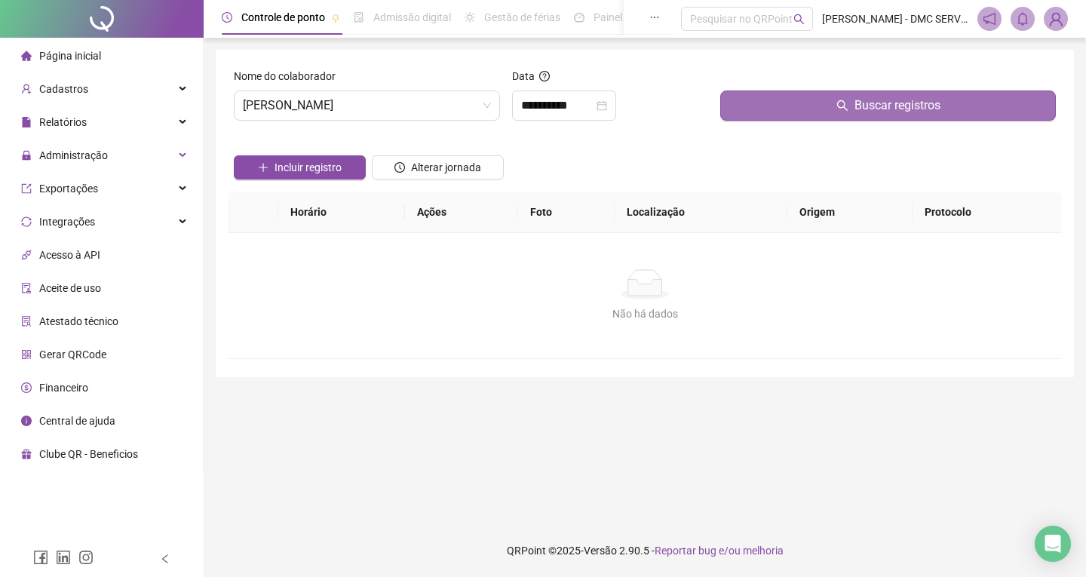
click at [772, 101] on button "Buscar registros" at bounding box center [887, 105] width 335 height 30
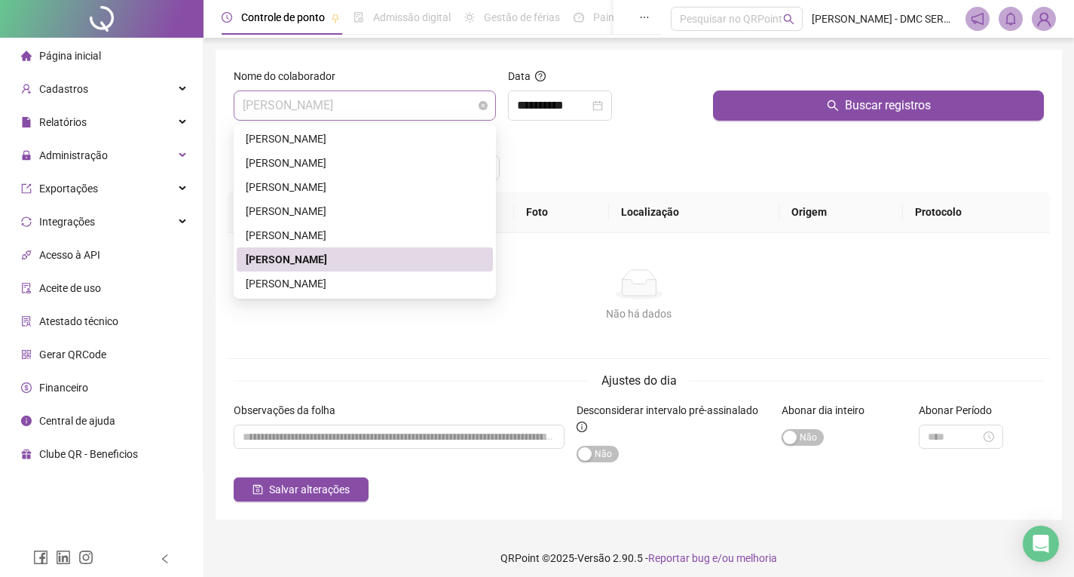
click at [456, 110] on span "[PERSON_NAME] [PERSON_NAME]" at bounding box center [365, 105] width 244 height 29
click at [355, 285] on div "[PERSON_NAME] [PERSON_NAME]" at bounding box center [365, 283] width 238 height 17
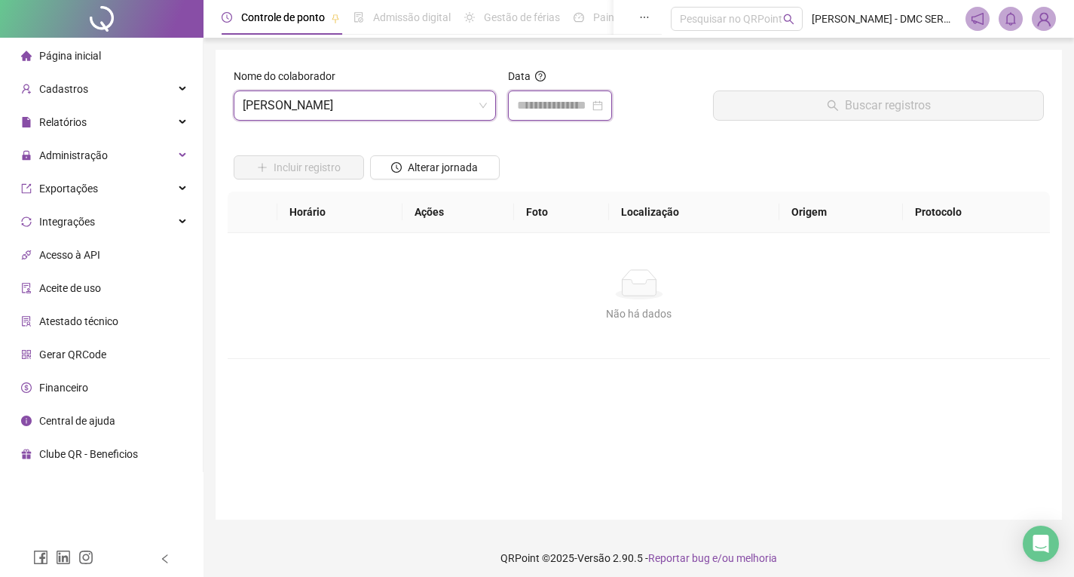
click at [578, 114] on input at bounding box center [553, 105] width 72 height 18
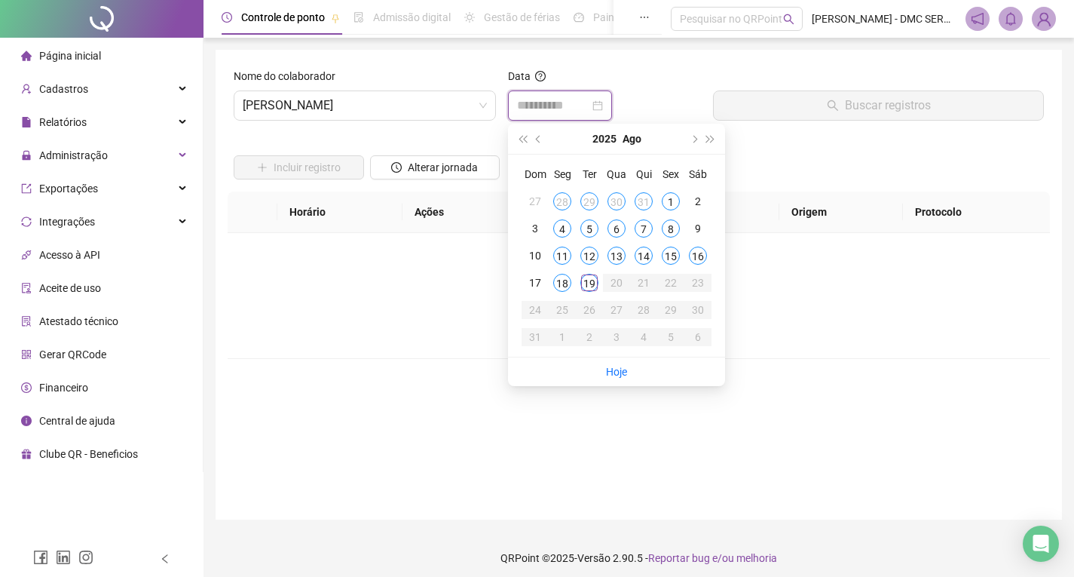
type input "**********"
click at [590, 287] on div "19" at bounding box center [589, 283] width 18 height 18
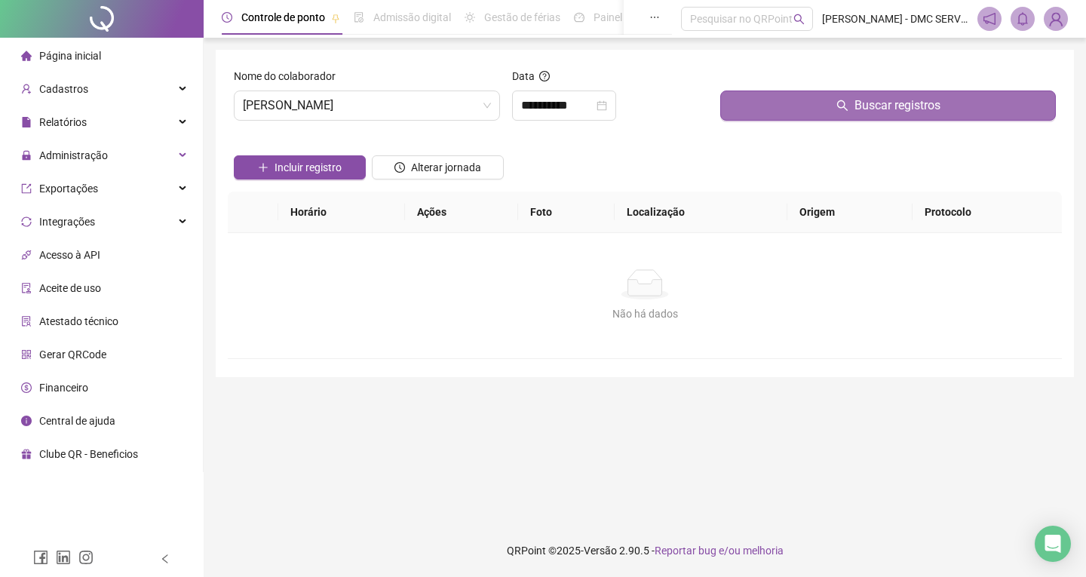
click at [885, 111] on span "Buscar registros" at bounding box center [897, 105] width 86 height 18
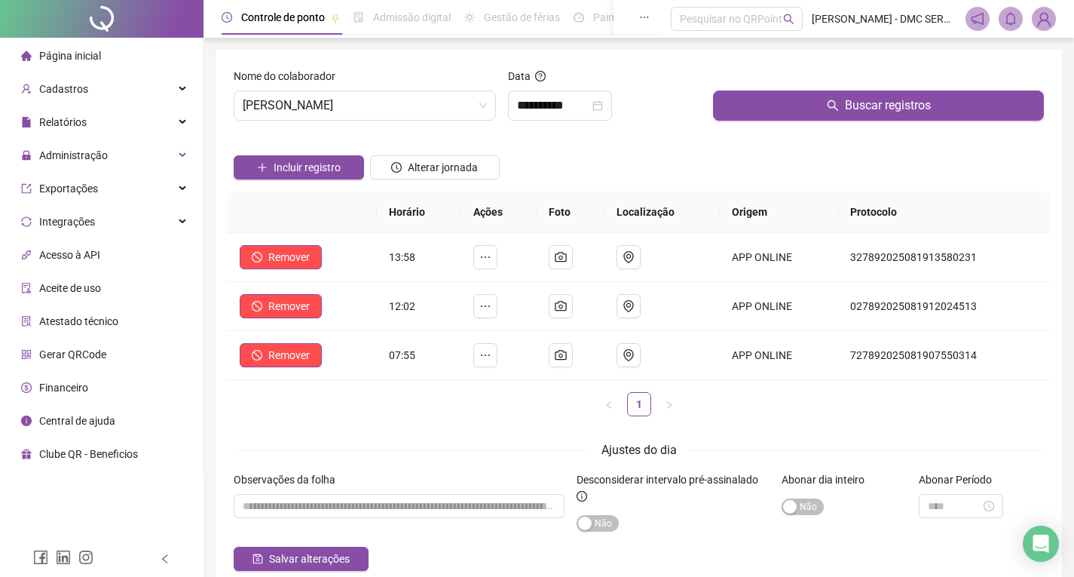
click at [77, 55] on span "Página inicial" at bounding box center [70, 56] width 62 height 12
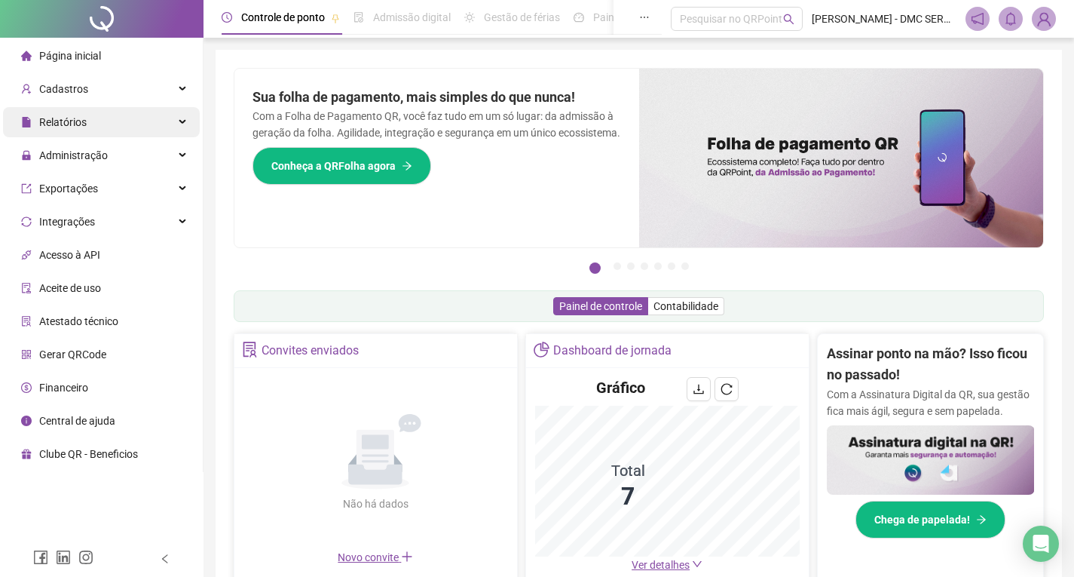
click at [67, 124] on span "Relatórios" at bounding box center [62, 122] width 47 height 12
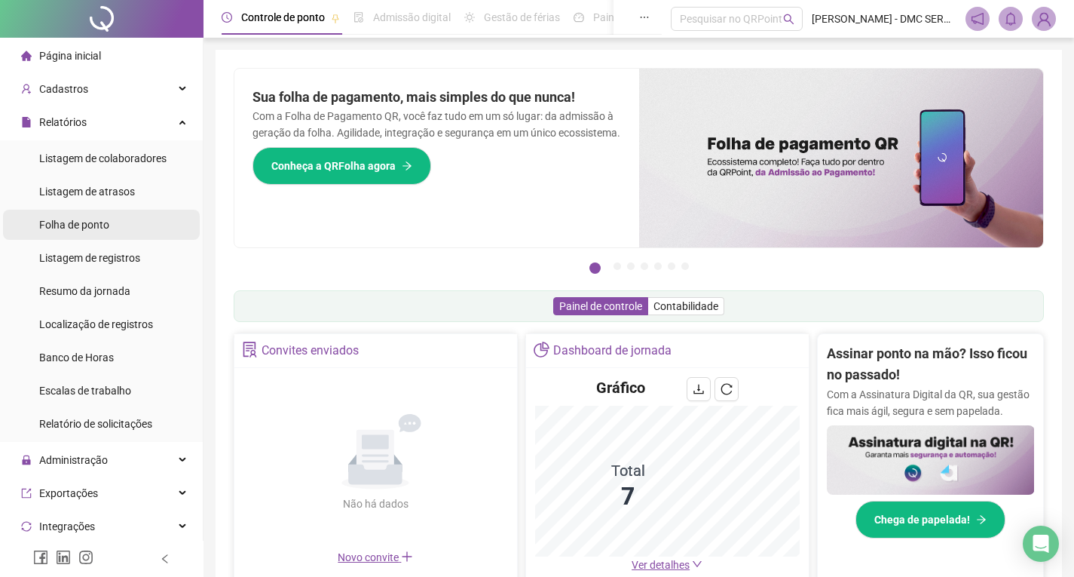
click at [81, 224] on span "Folha de ponto" at bounding box center [74, 225] width 70 height 12
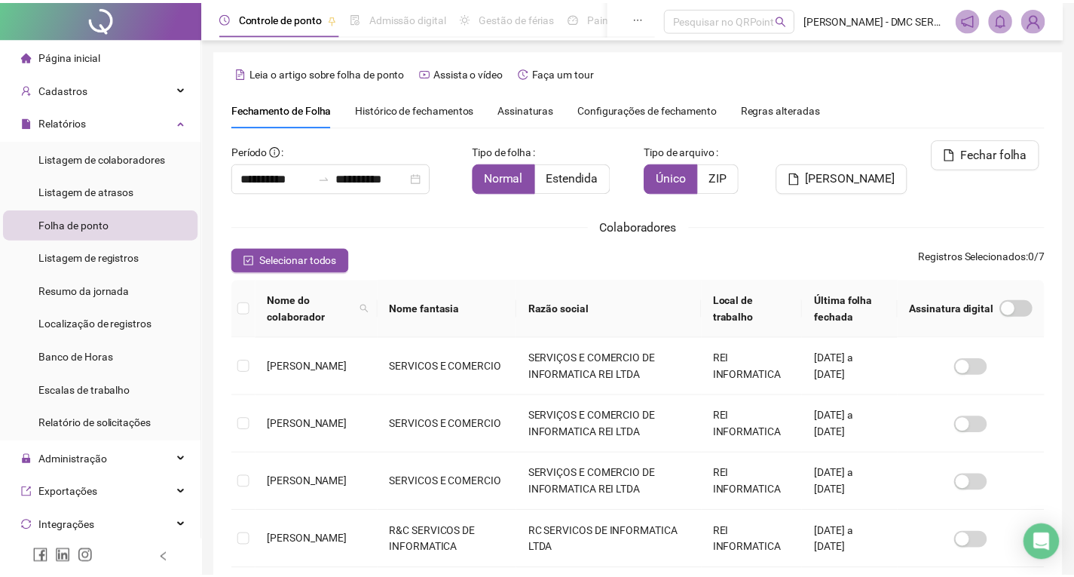
scroll to position [20, 0]
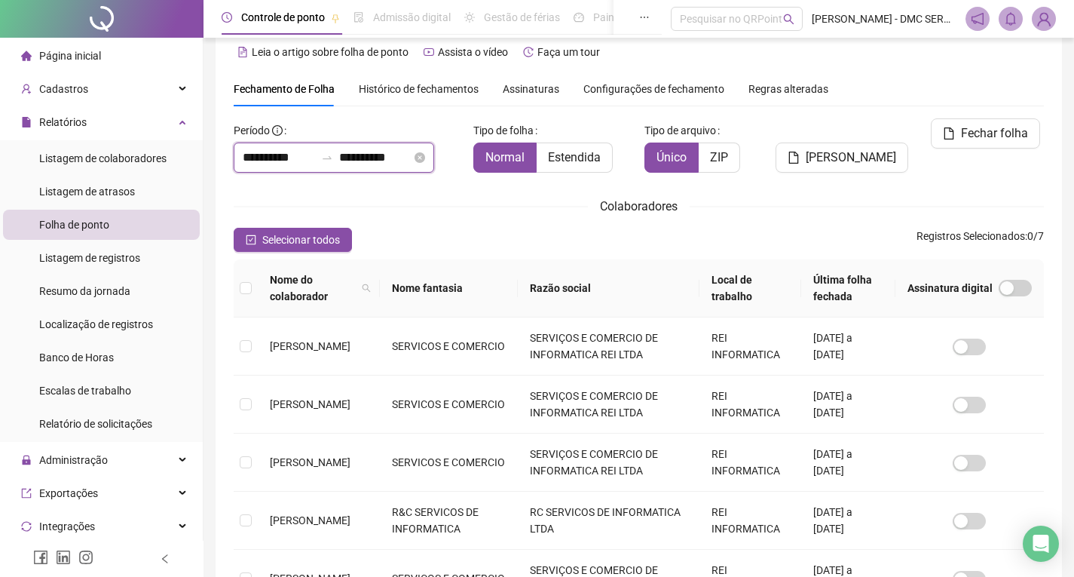
click at [291, 161] on input "**********" at bounding box center [279, 158] width 72 height 18
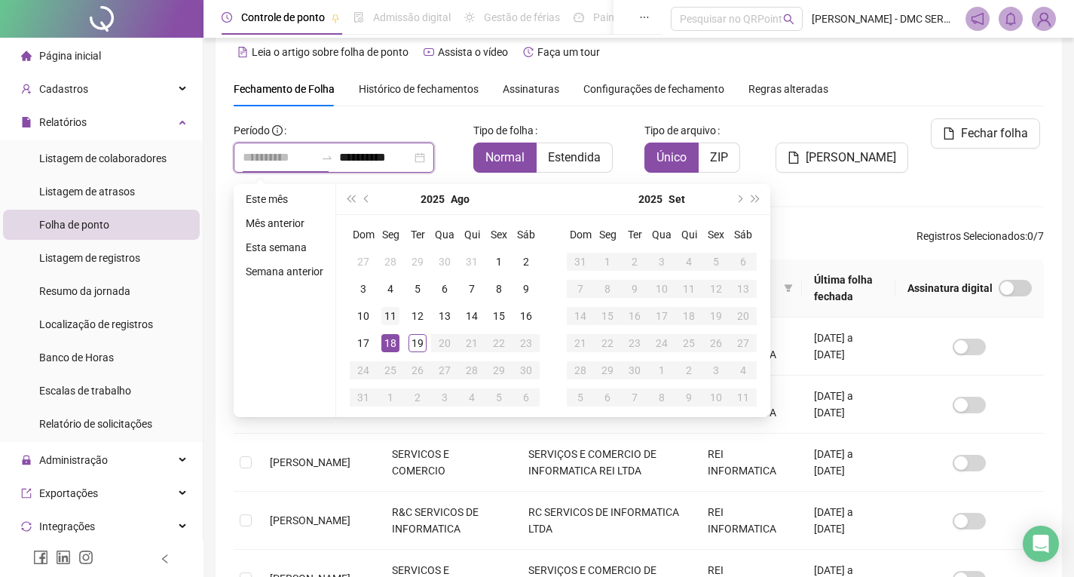
type input "**********"
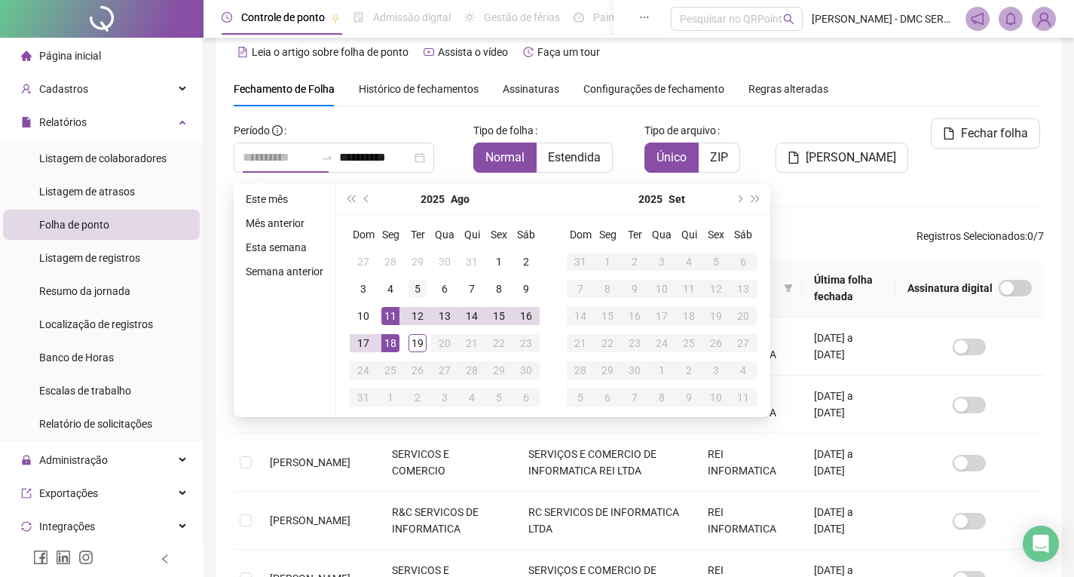
drag, startPoint x: 387, startPoint y: 313, endPoint x: 420, endPoint y: 291, distance: 39.7
click at [386, 313] on div "11" at bounding box center [390, 316] width 18 height 18
click at [412, 154] on input "**********" at bounding box center [375, 158] width 72 height 18
type input "**********"
click at [416, 341] on div "19" at bounding box center [418, 343] width 18 height 18
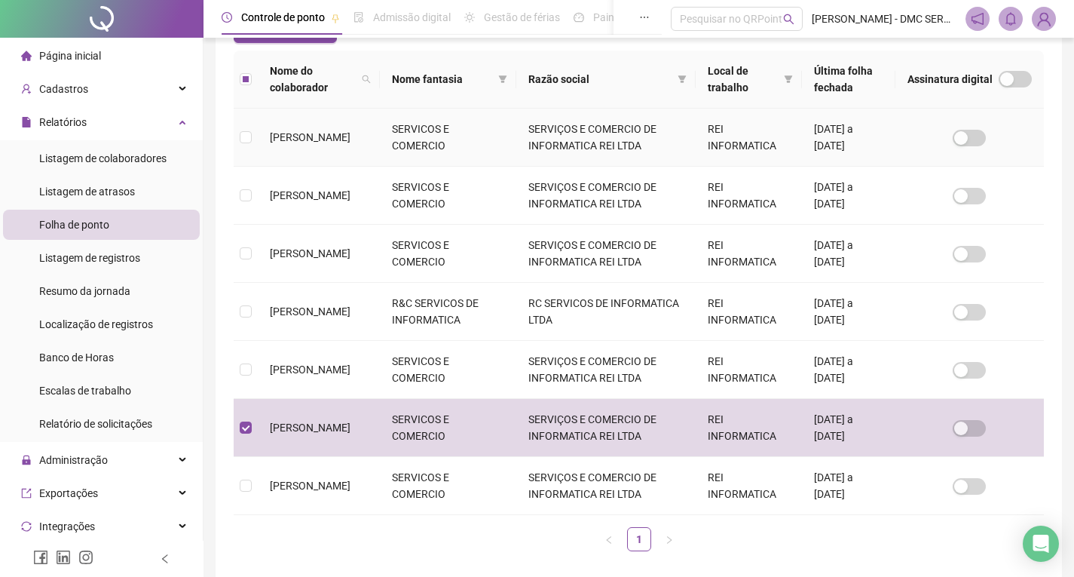
scroll to position [0, 0]
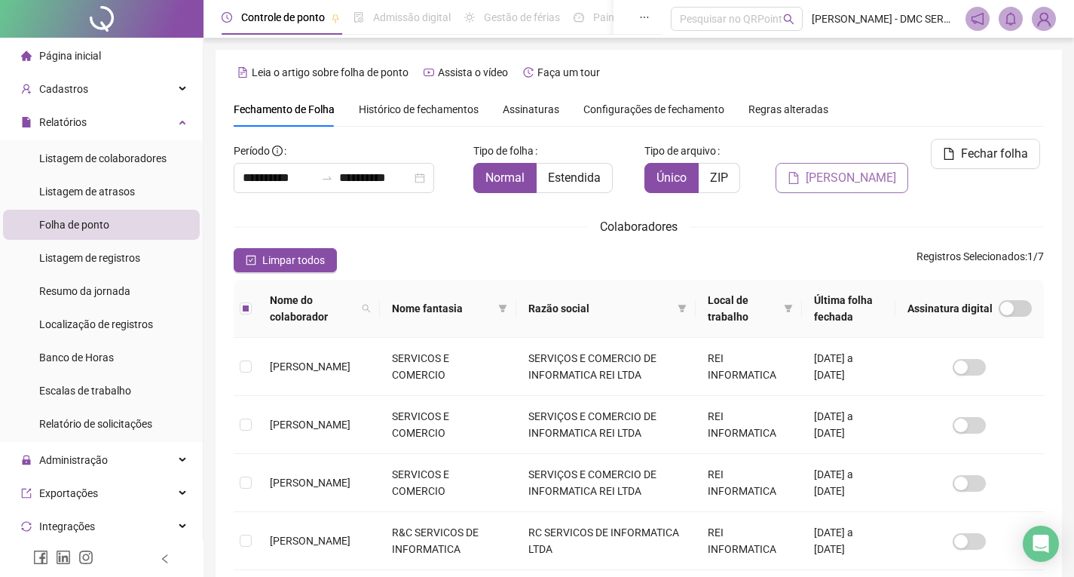
click at [825, 166] on button "Gerar espelho" at bounding box center [842, 178] width 133 height 30
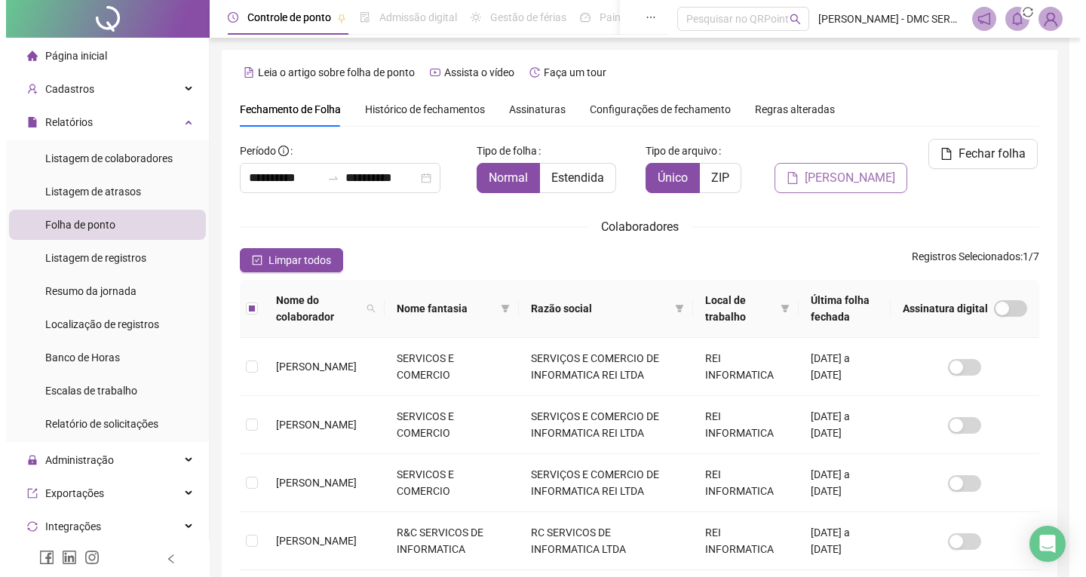
scroll to position [20, 0]
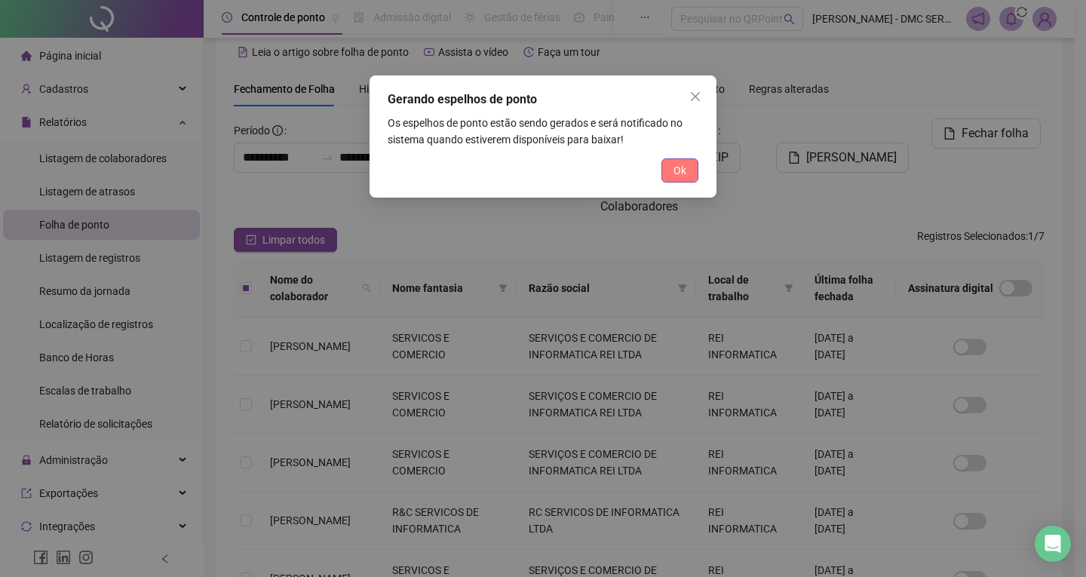
click at [684, 173] on span "Ok" at bounding box center [679, 170] width 13 height 17
click at [684, 173] on div "Gerando espelhos de ponto Os espelhos de ponto estão sendo gerados e será notif…" at bounding box center [543, 288] width 1086 height 577
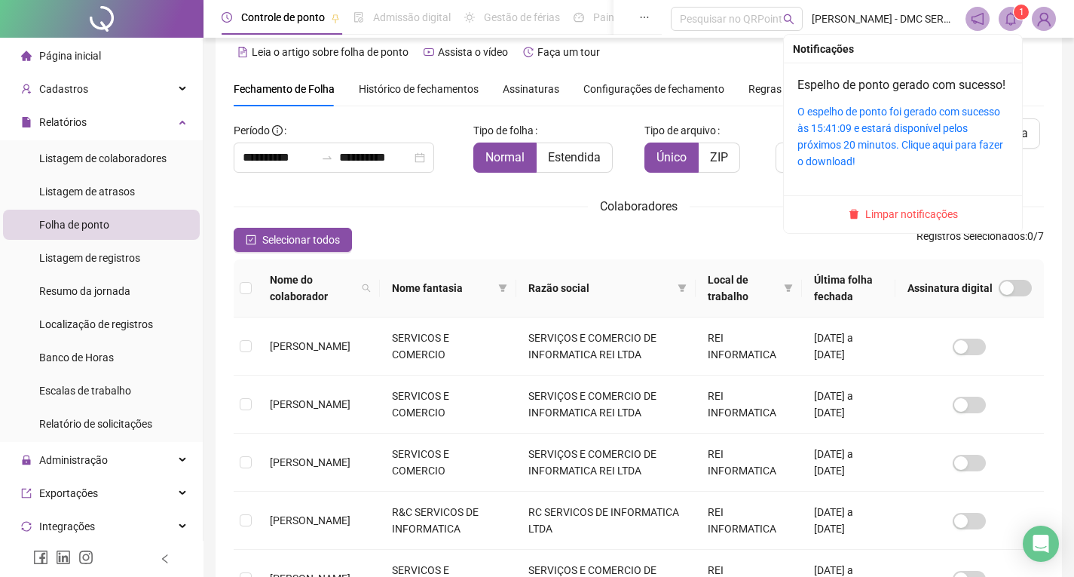
click at [1015, 18] on icon "bell" at bounding box center [1011, 19] width 11 height 14
click at [936, 117] on div "Espelho de ponto gerado com sucesso! O espelho de ponto foi gerado com sucesso …" at bounding box center [903, 122] width 211 height 93
click at [934, 132] on link "O espelho de ponto foi gerado com sucesso às 15:41:09 e estará disponível pelos…" at bounding box center [901, 137] width 206 height 62
click at [945, 222] on span "Limpar notificações" at bounding box center [911, 214] width 93 height 17
click at [945, 228] on span "Registros Selecionados : 0 / 7" at bounding box center [980, 240] width 127 height 24
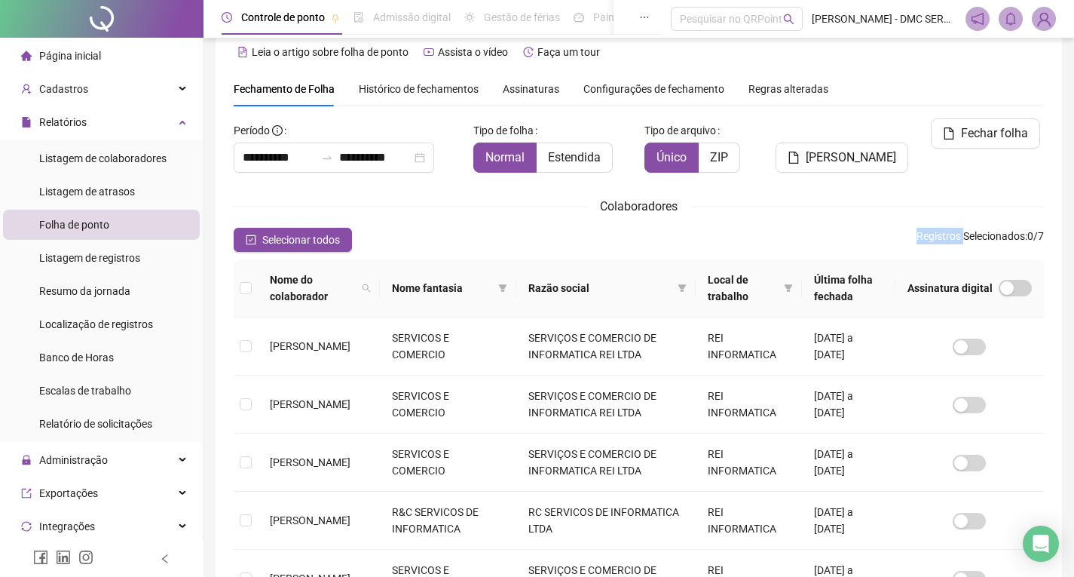
click at [1055, 17] on img at bounding box center [1044, 19] width 23 height 23
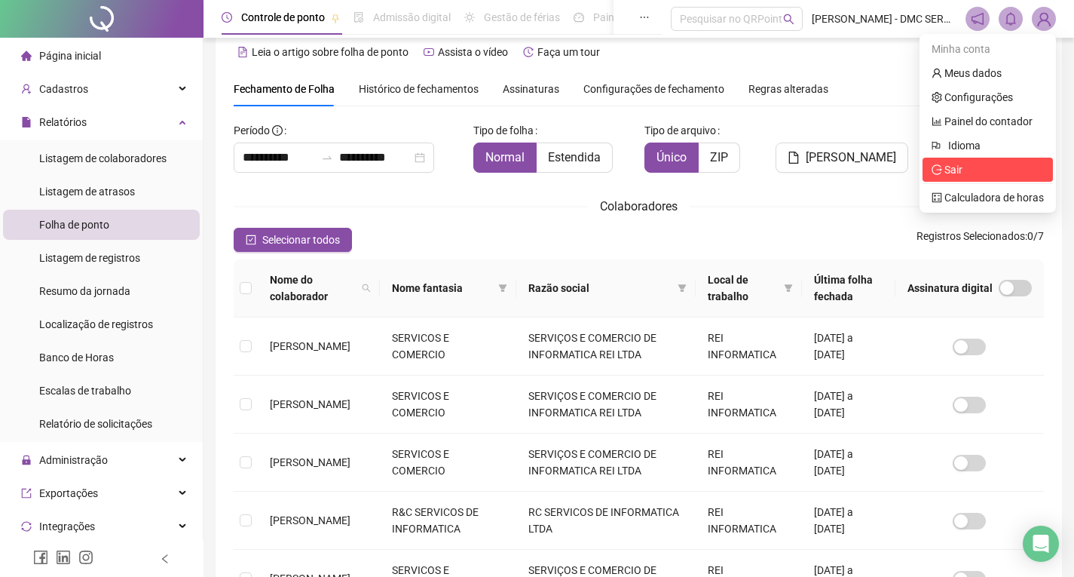
click at [959, 164] on span "Sair" at bounding box center [954, 170] width 18 height 12
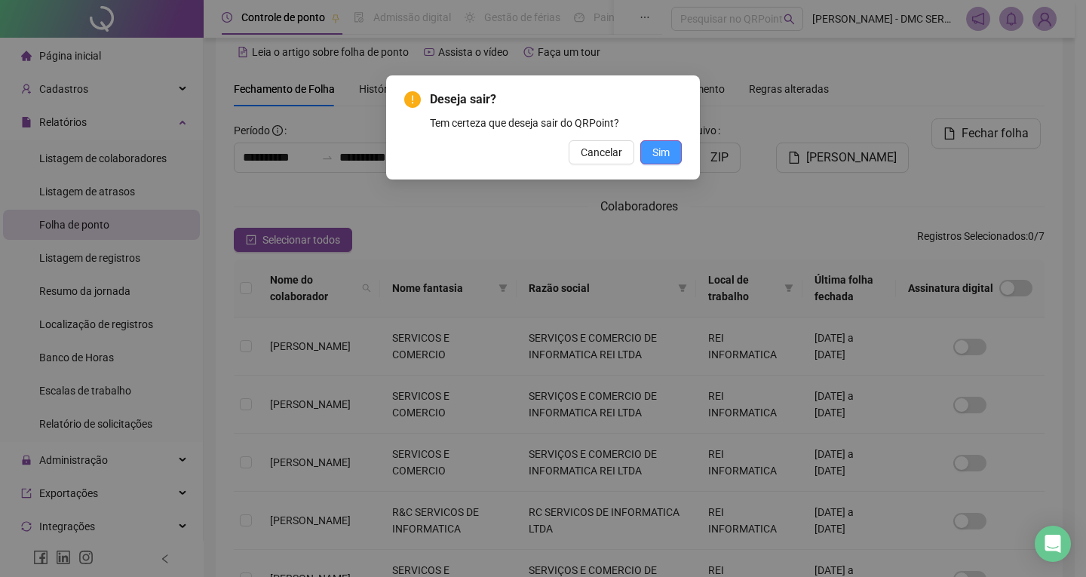
click at [675, 145] on button "Sim" at bounding box center [660, 152] width 41 height 24
